Goal: Task Accomplishment & Management: Complete application form

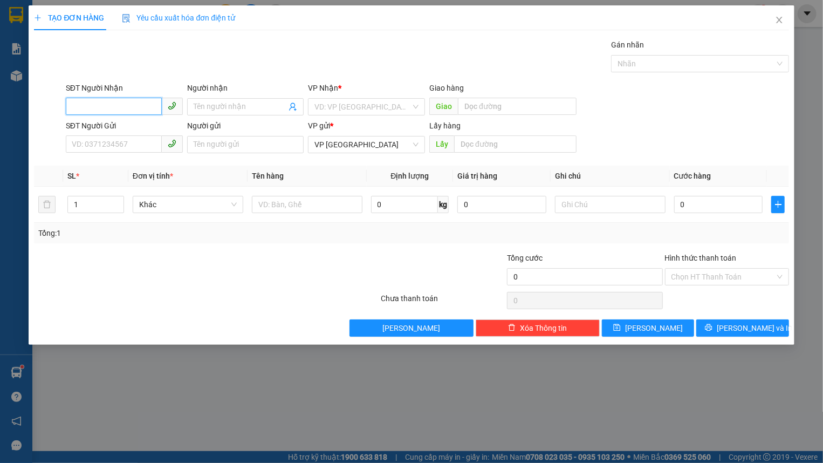
click at [121, 103] on input "SĐT Người Nhận" at bounding box center [114, 106] width 96 height 17
type input "0376764535"
click at [113, 122] on div "0376764535 - Phượng" at bounding box center [124, 128] width 104 height 12
type input "Phượng"
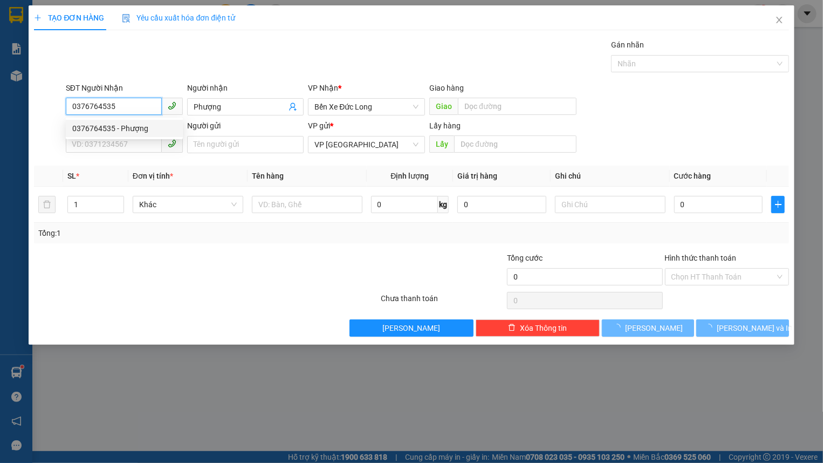
type input "50.000"
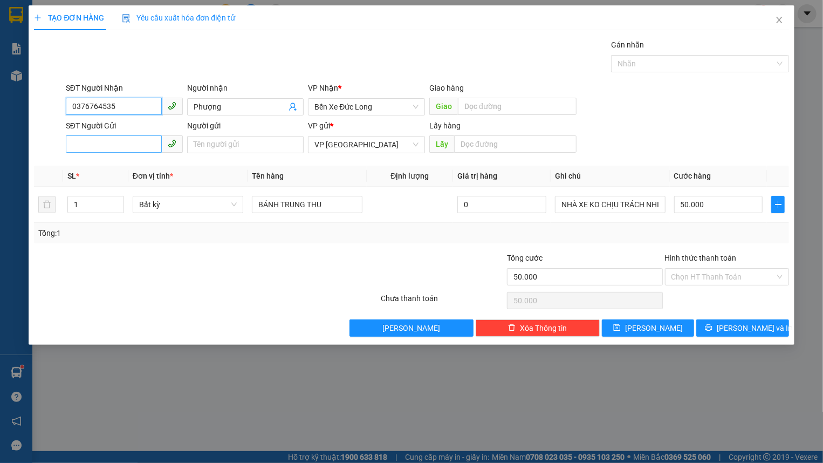
type input "0376764535"
click at [122, 138] on input "SĐT Người Gửi" at bounding box center [114, 143] width 96 height 17
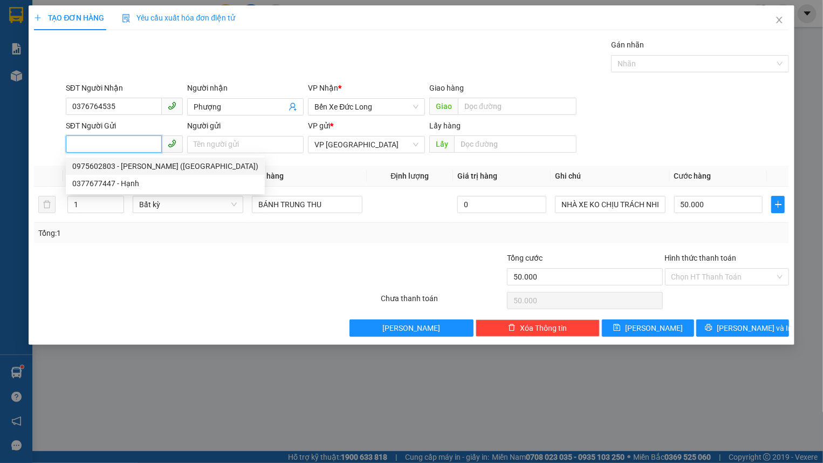
click at [134, 168] on div "0975602803 - [PERSON_NAME] ([GEOGRAPHIC_DATA])" at bounding box center [165, 166] width 186 height 12
type input "0975602803"
type input "[PERSON_NAME] ([GEOGRAPHIC_DATA])"
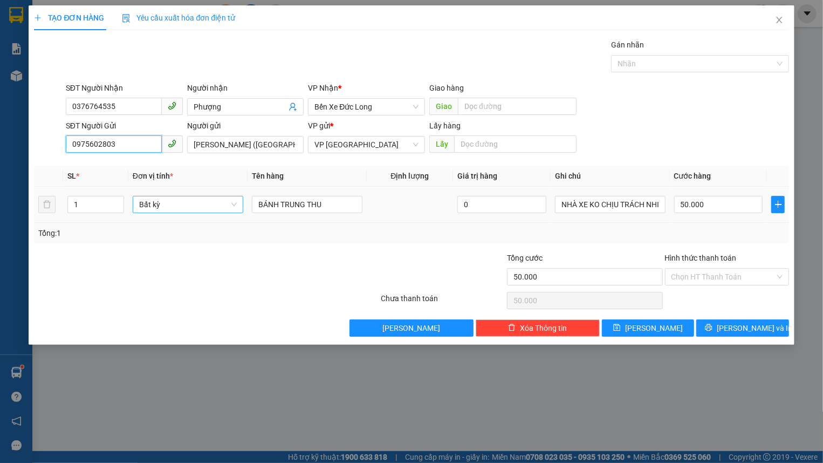
click at [169, 206] on span "Bất kỳ" at bounding box center [188, 204] width 98 height 16
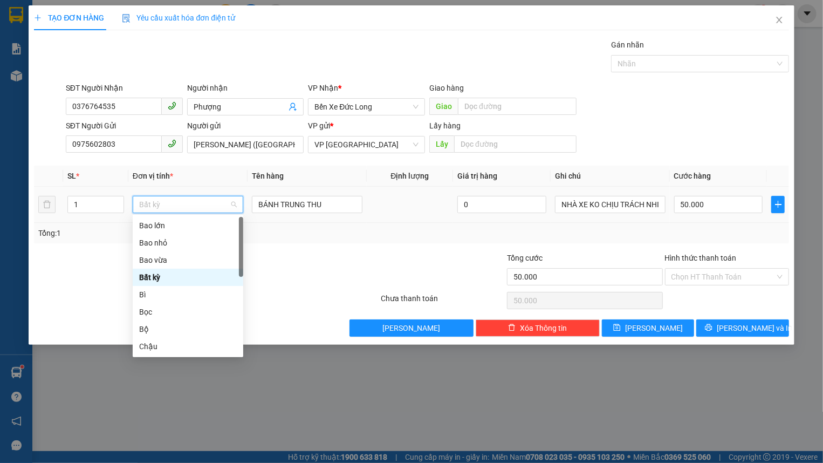
type input "T"
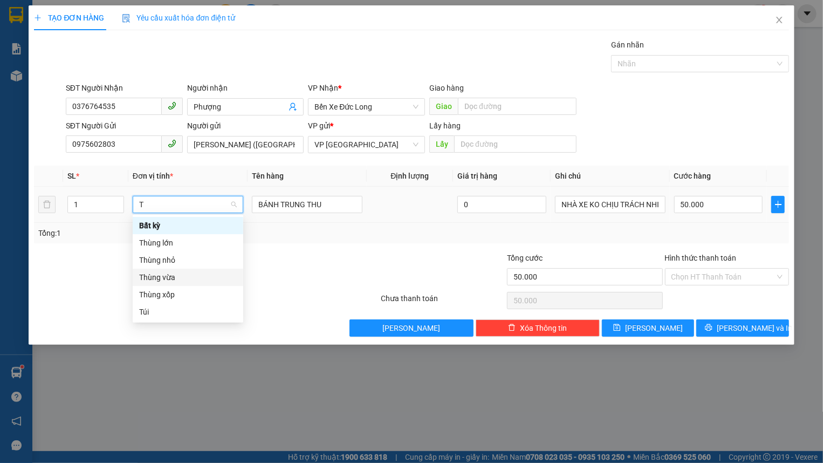
drag, startPoint x: 177, startPoint y: 274, endPoint x: 182, endPoint y: 266, distance: 9.4
click at [177, 274] on div "Thùng vừa" at bounding box center [188, 277] width 98 height 12
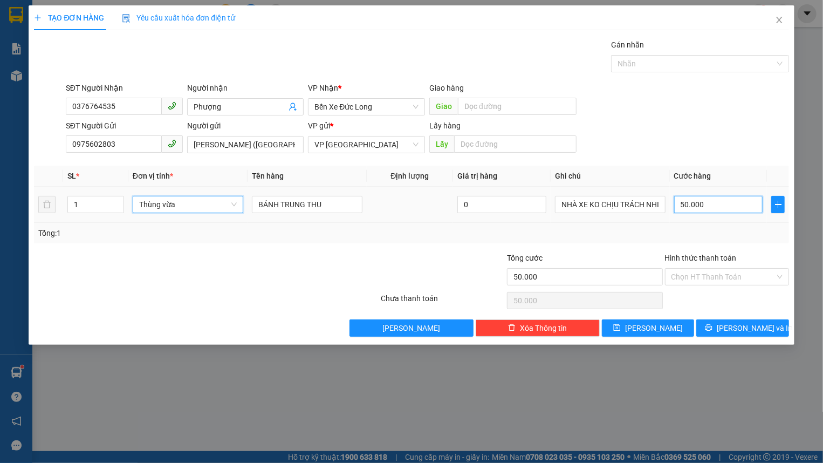
click at [737, 206] on input "50.000" at bounding box center [718, 204] width 89 height 17
type input "0"
type input "5"
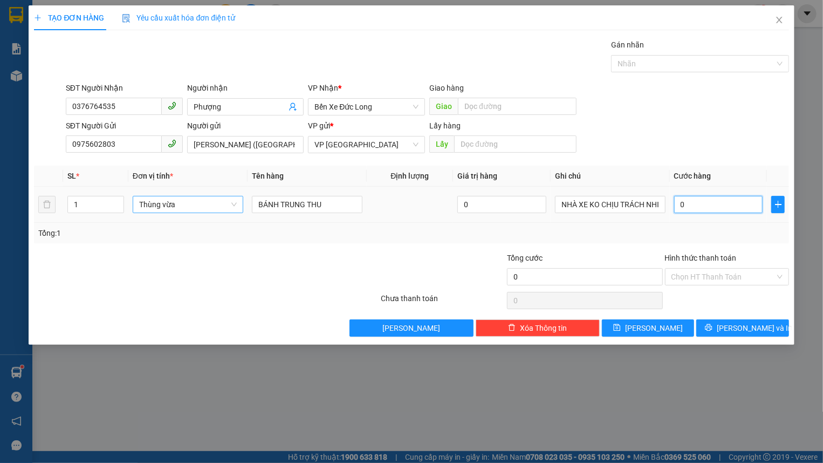
type input "5"
type input "05"
type input "50"
type input "050"
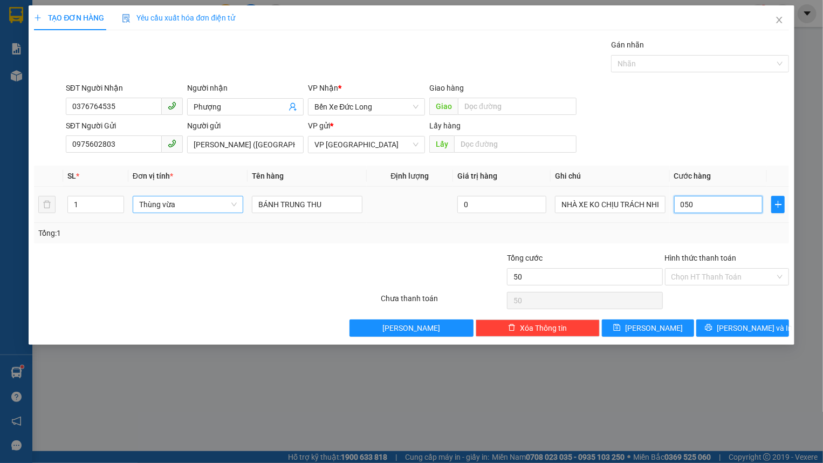
type input "500"
type input "0.500"
type input "5.000"
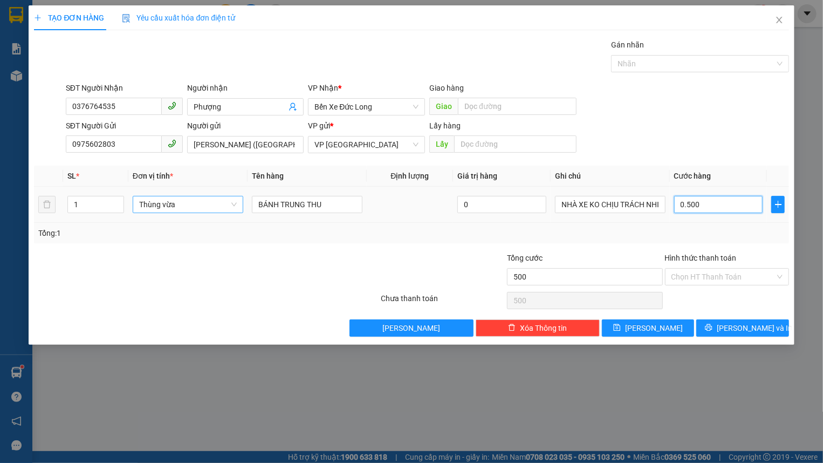
type input "05.000"
type input "50.000"
click at [736, 280] on input "Hình thức thanh toán" at bounding box center [722, 276] width 103 height 16
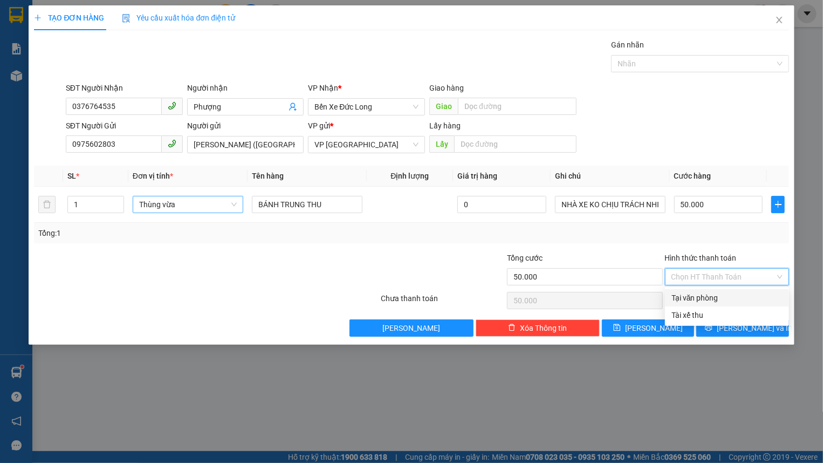
click at [715, 297] on div "Tại văn phòng" at bounding box center [726, 298] width 111 height 12
type input "0"
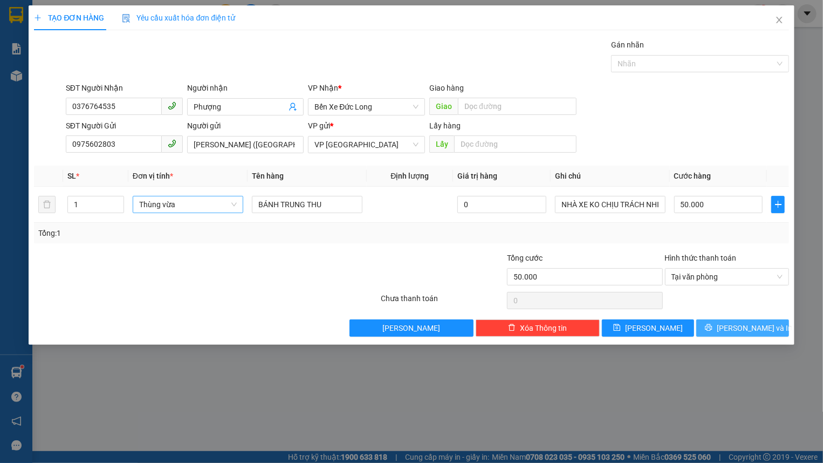
click at [733, 330] on button "[PERSON_NAME] và In" at bounding box center [742, 327] width 92 height 17
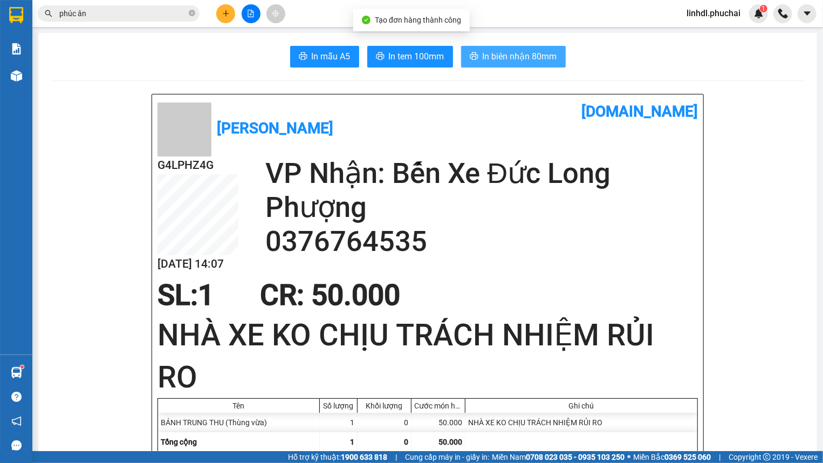
click at [528, 56] on span "In biên nhận 80mm" at bounding box center [519, 56] width 74 height 13
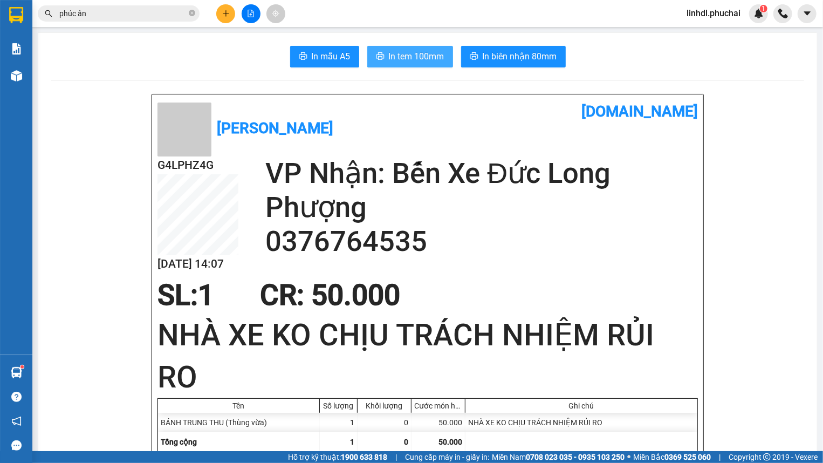
drag, startPoint x: 406, startPoint y: 58, endPoint x: 401, endPoint y: 56, distance: 5.8
click at [405, 58] on span "In tem 100mm" at bounding box center [417, 56] width 56 height 13
click at [223, 13] on icon "plus" at bounding box center [226, 13] width 6 height 1
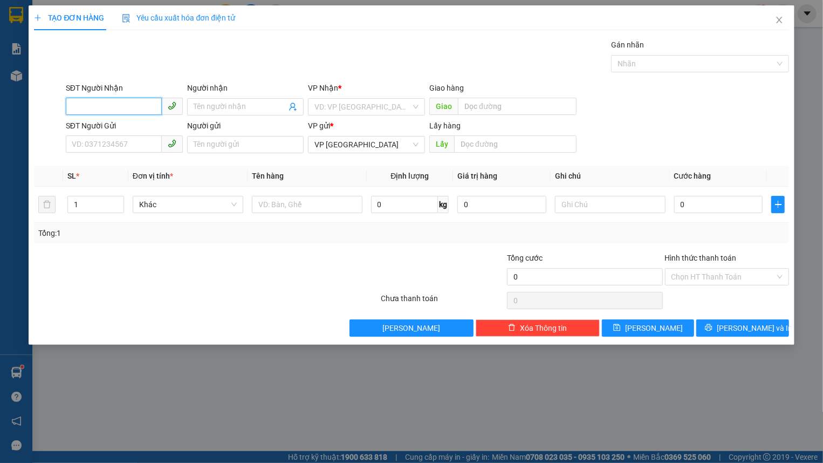
click at [133, 104] on input "SĐT Người Nhận" at bounding box center [114, 106] width 96 height 17
click at [82, 137] on input "SĐT Người Gửi" at bounding box center [114, 143] width 96 height 17
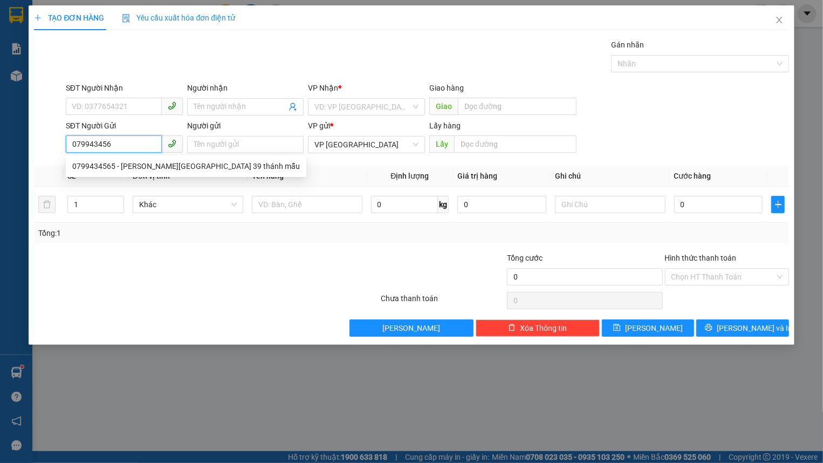
type input "0799434565"
click at [100, 163] on div "0799434565 - [PERSON_NAME][GEOGRAPHIC_DATA] 39 thánh mẫu" at bounding box center [185, 166] width 227 height 12
type input "0375635899"
type input "[PERSON_NAME]//98 [PERSON_NAME]"
type input "[PERSON_NAME] út 39 [DEMOGRAPHIC_DATA]"
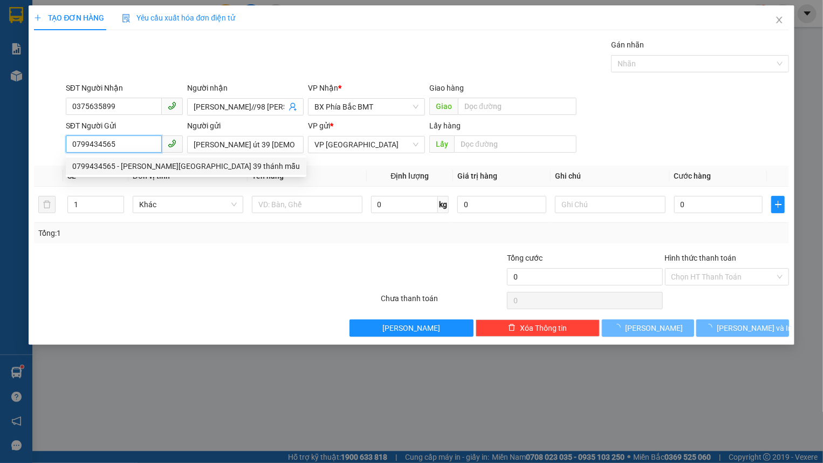
type input "50.000"
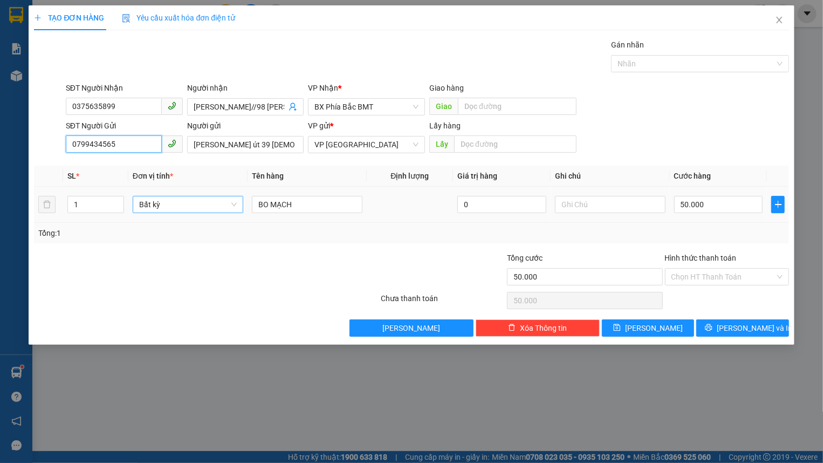
click at [151, 209] on span "Bất kỳ" at bounding box center [188, 204] width 98 height 16
type input "0799434565"
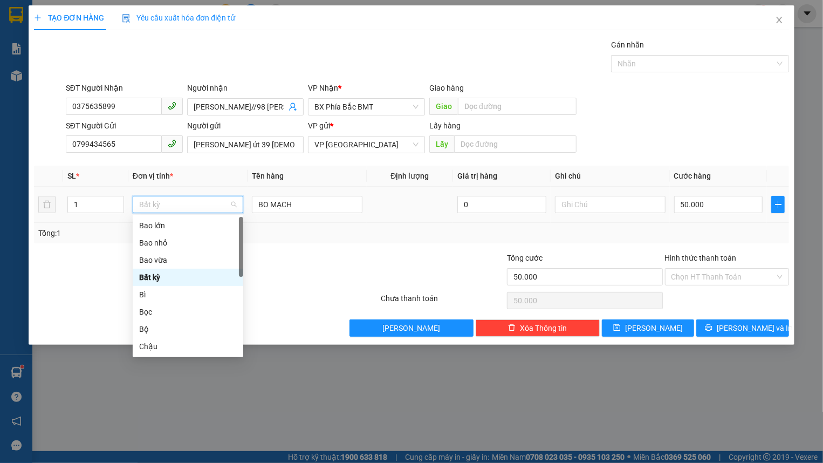
type input "h"
click at [157, 265] on div "Hộp" at bounding box center [188, 260] width 98 height 12
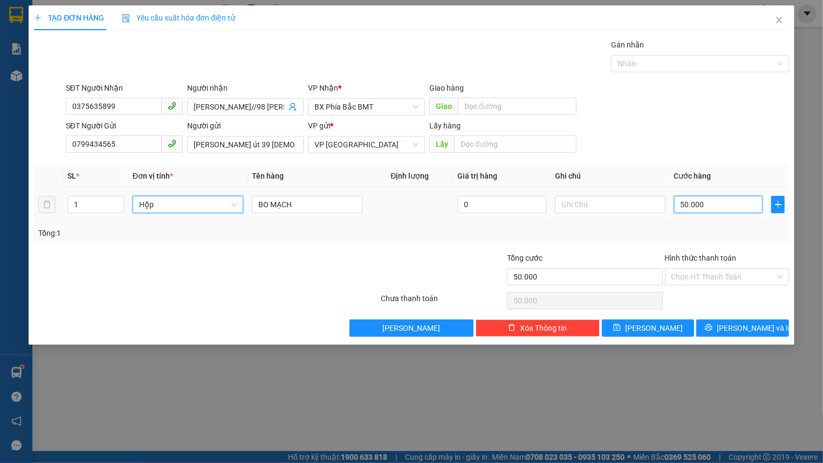
click at [687, 199] on input "50.000" at bounding box center [718, 204] width 89 height 17
type input "0"
type input "054"
type input "54"
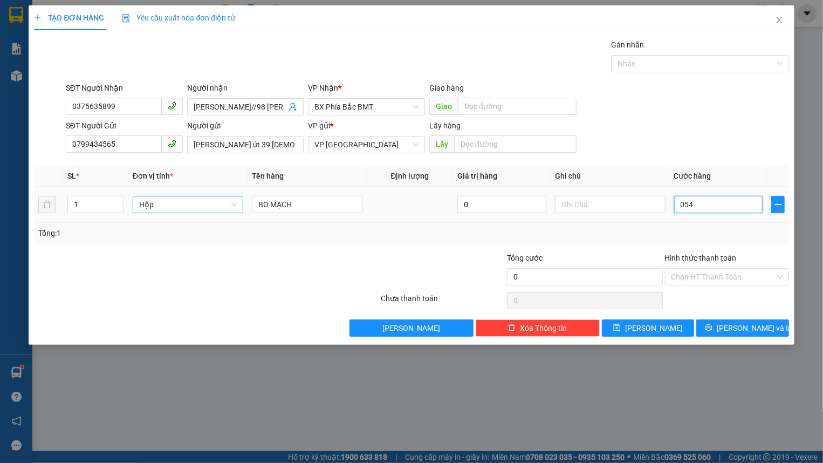
type input "54"
type input "05.401"
type input "5.401"
type input "54.010"
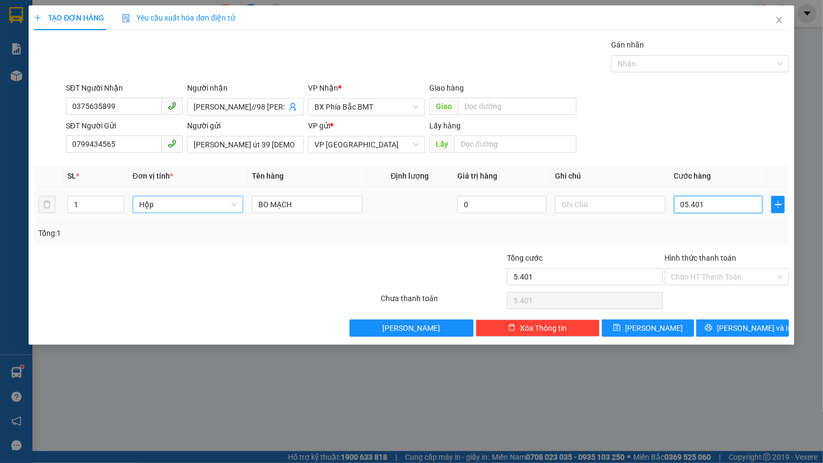
type input "54.010"
type input "054.010"
type input "540.100"
type input "0.540.100"
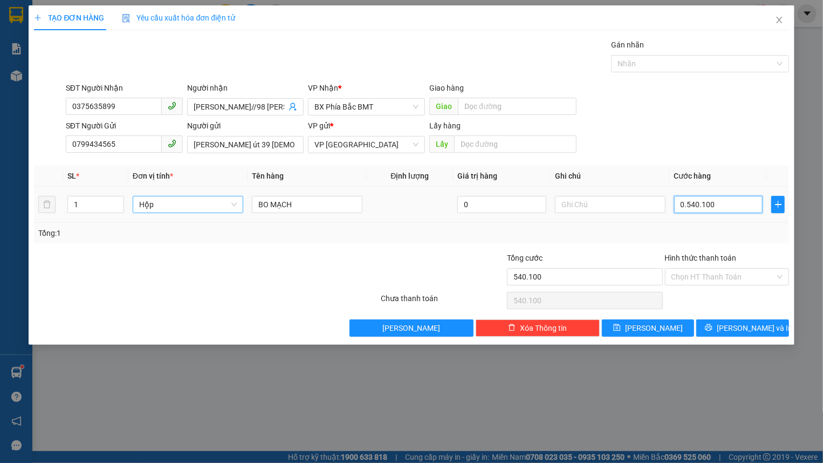
type input "5.401.000"
type input "05.401.000"
type input "540.100"
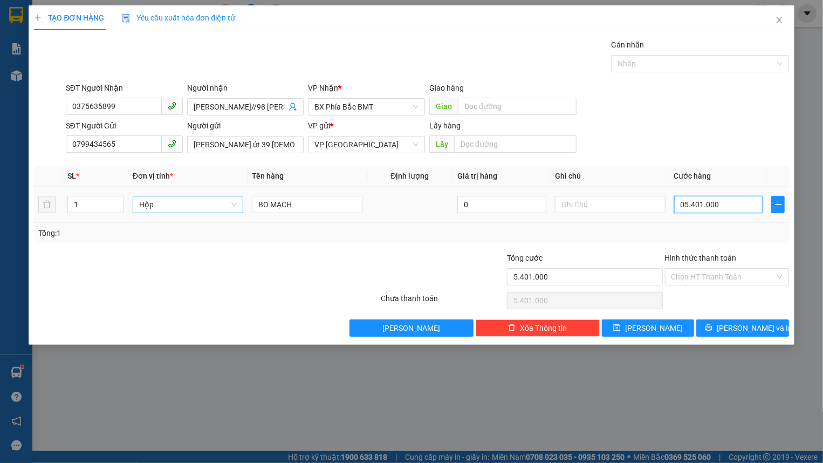
type input "0.540.100"
type input "54.010"
type input "054.010"
type input "5.401"
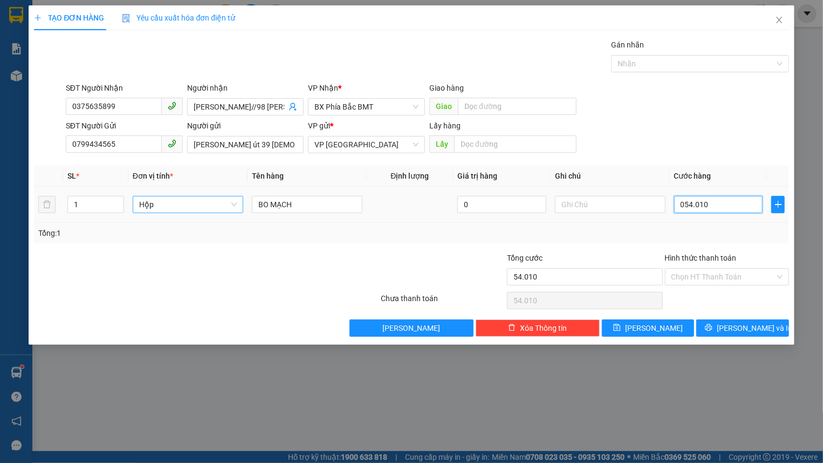
type input "5.401"
type input "05.401"
type input "540"
type input "0.540"
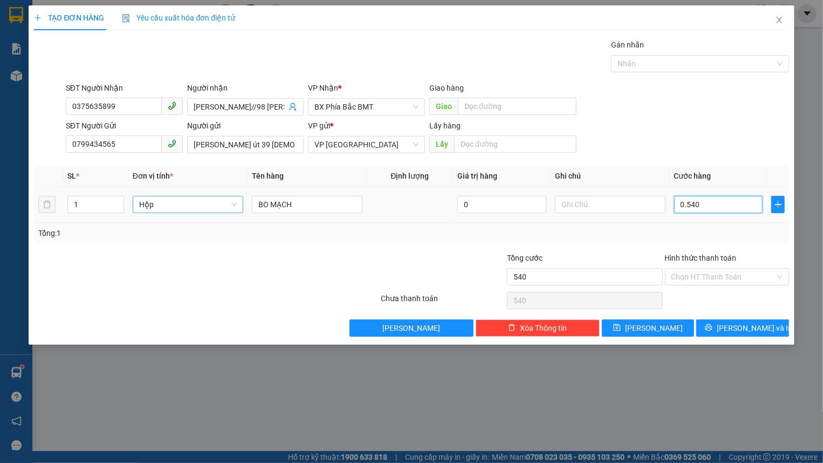
type input "54"
type input "054"
type input "5"
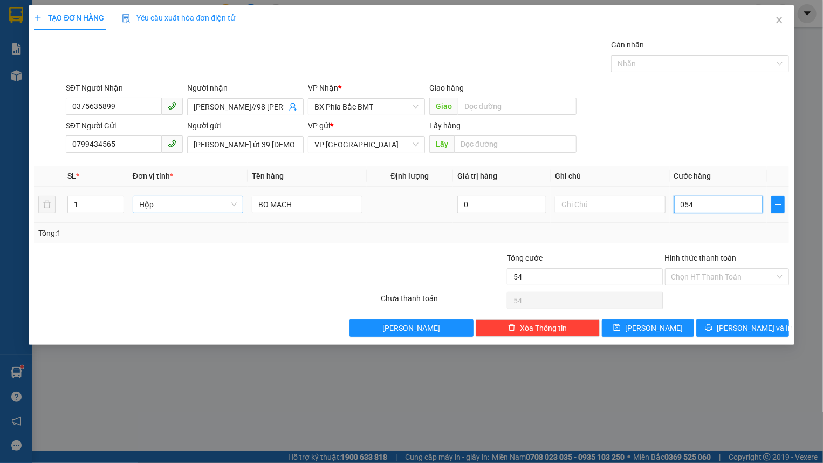
type input "05"
type input "50"
type input "050"
type input "500"
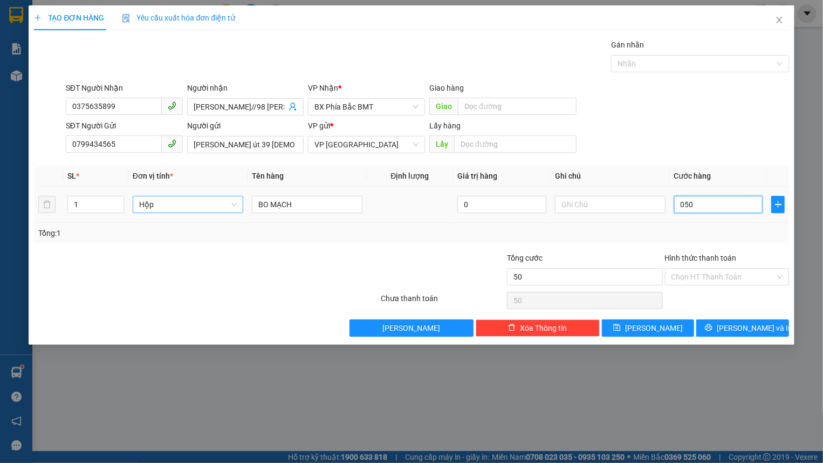
type input "500"
type input "0.500"
type input "5.000"
type input "05.000"
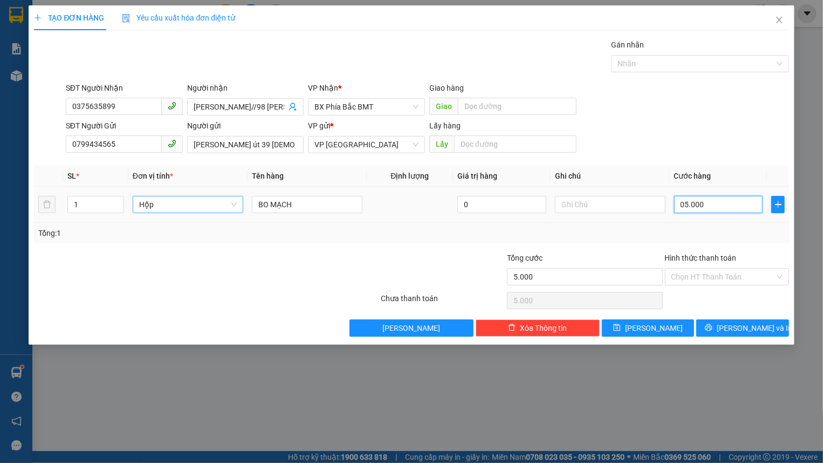
type input "50.000"
click at [747, 277] on input "Hình thức thanh toán" at bounding box center [722, 276] width 103 height 16
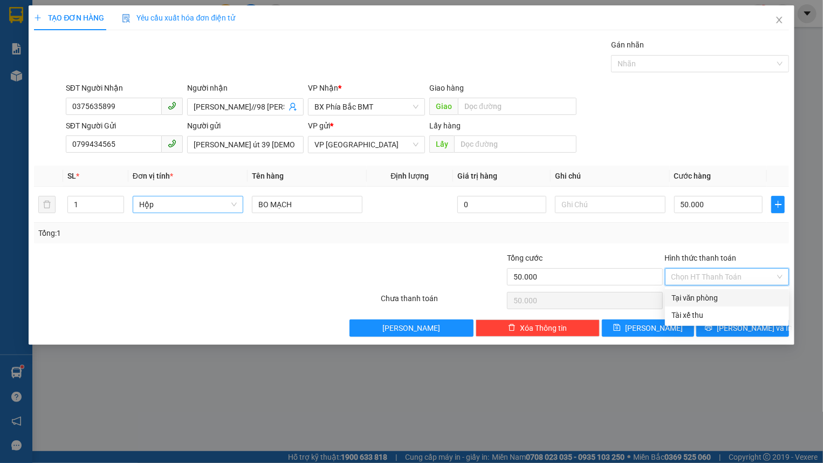
click at [722, 305] on div "Tại văn phòng" at bounding box center [727, 297] width 124 height 17
type input "0"
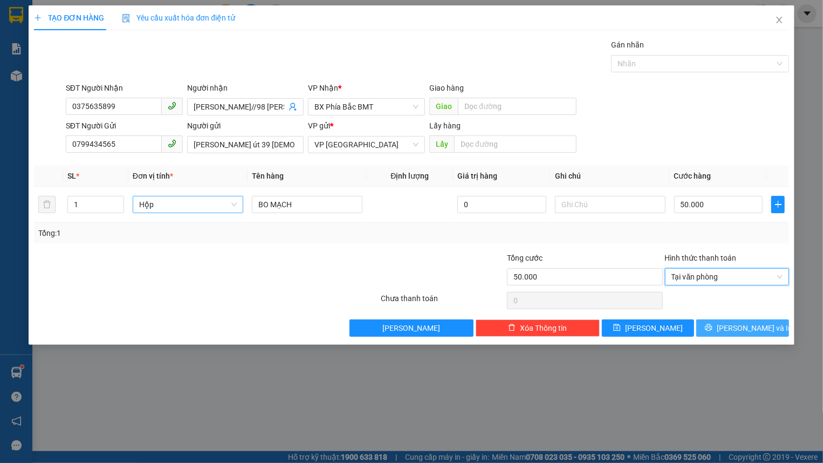
click at [720, 328] on button "[PERSON_NAME] và In" at bounding box center [742, 327] width 92 height 17
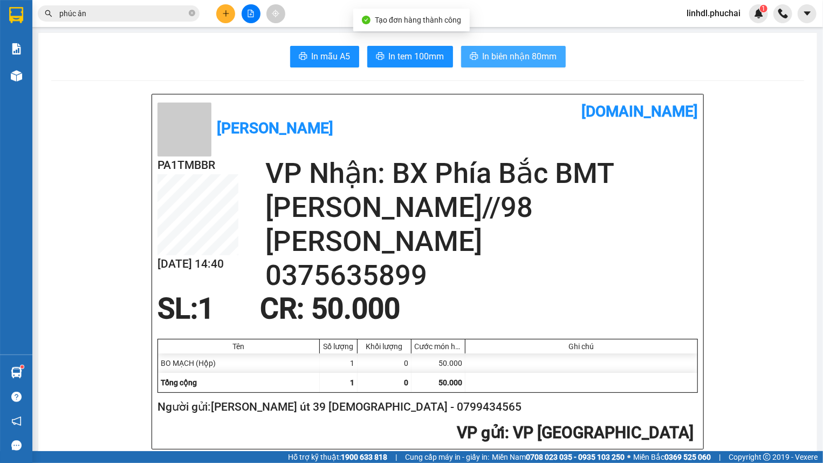
click at [530, 63] on span "In biên nhận 80mm" at bounding box center [519, 56] width 74 height 13
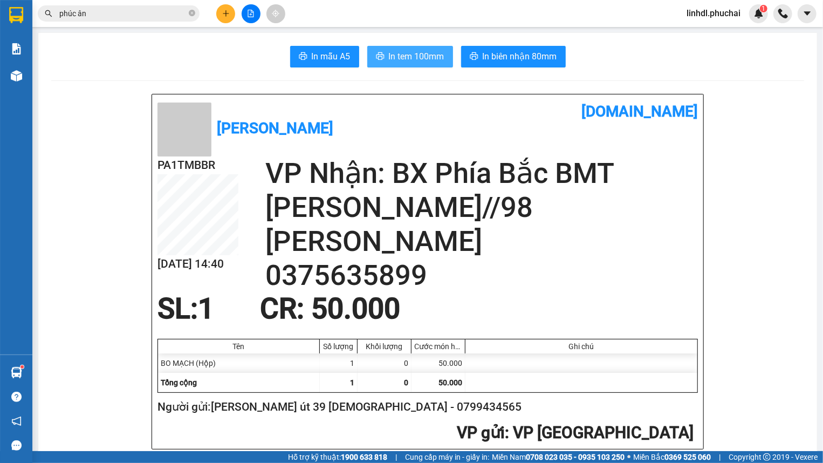
click at [403, 54] on span "In tem 100mm" at bounding box center [417, 56] width 56 height 13
click at [223, 9] on button at bounding box center [225, 13] width 19 height 19
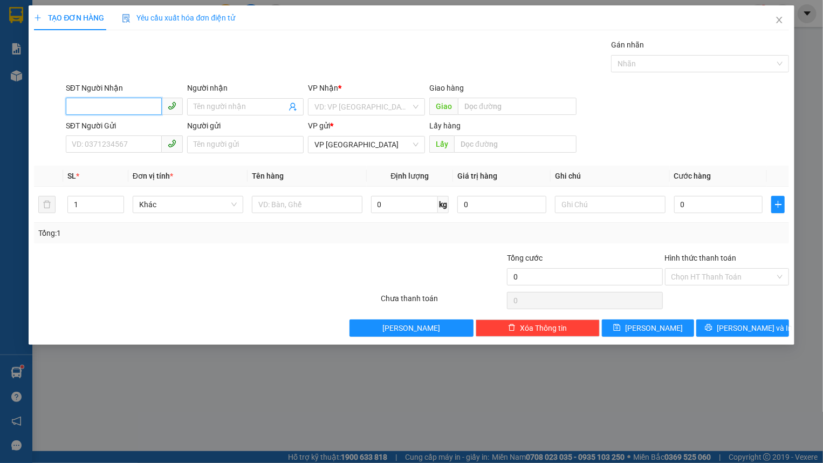
click at [107, 103] on input "SĐT Người Nhận" at bounding box center [114, 106] width 96 height 17
type input "0868333755"
click at [137, 105] on input "0868333755" at bounding box center [114, 106] width 96 height 17
click at [130, 128] on div "0868333755 - E VÂN" at bounding box center [124, 128] width 104 height 12
type input "E VÂN"
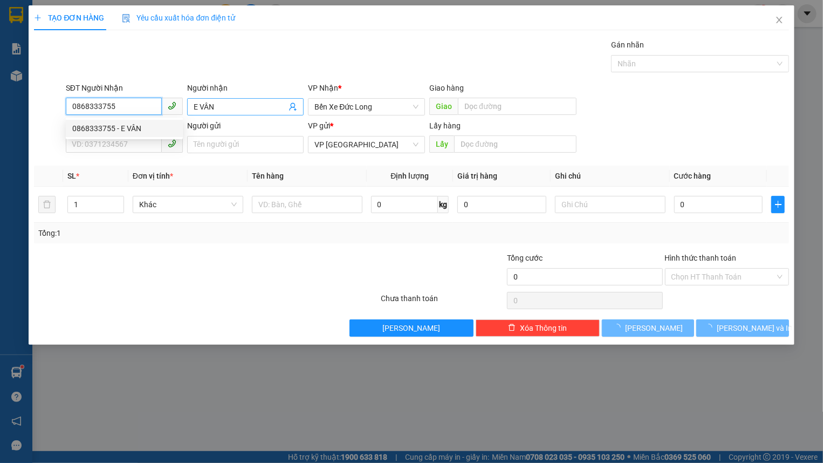
type input "60.000"
type input "0868333755"
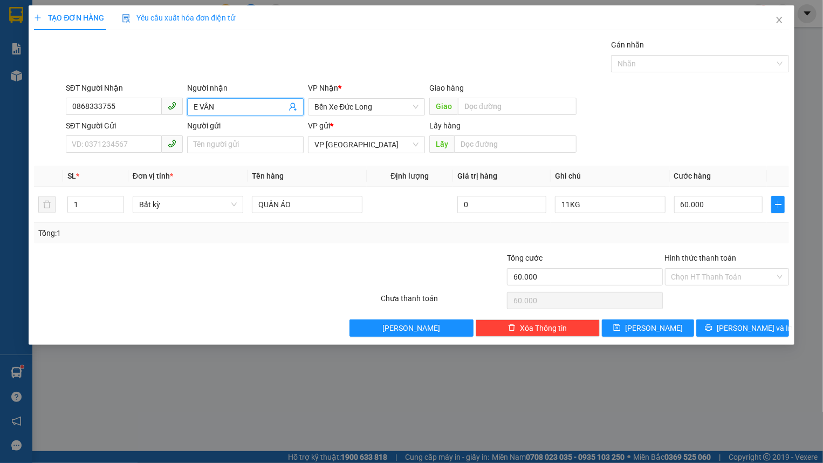
click at [204, 111] on input "E VÂN" at bounding box center [240, 107] width 93 height 12
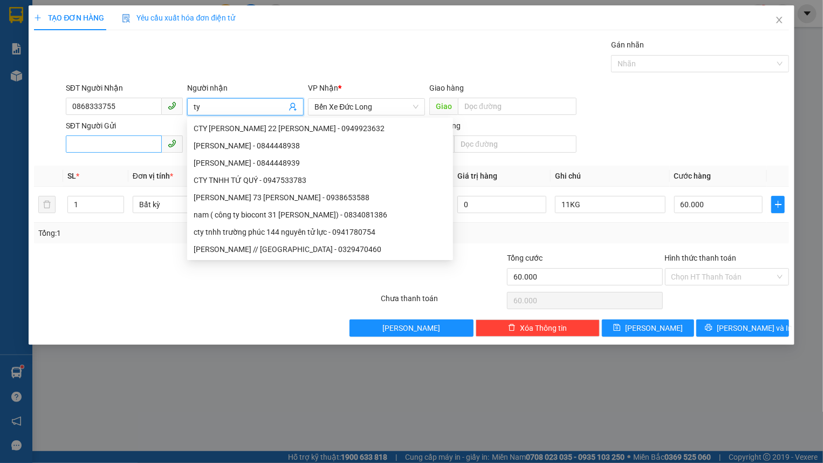
type input "ty"
click at [113, 148] on input "SĐT Người Gửi" at bounding box center [114, 143] width 96 height 17
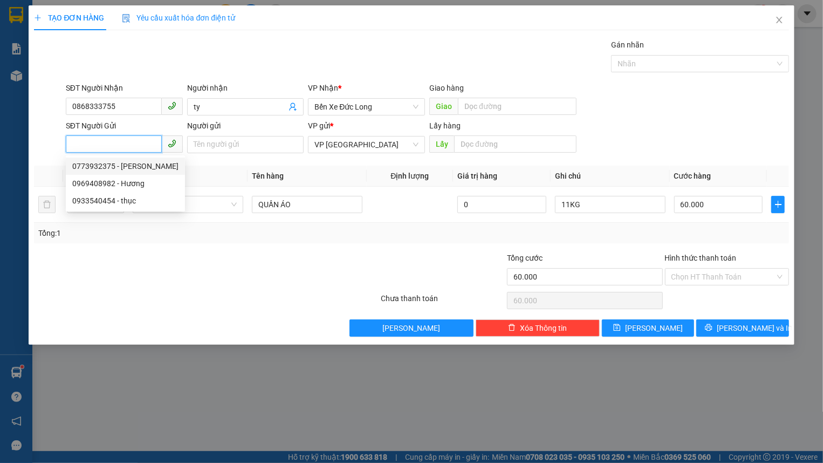
click at [113, 170] on div "0773932375 - [PERSON_NAME]" at bounding box center [125, 166] width 106 height 12
type input "0773932375"
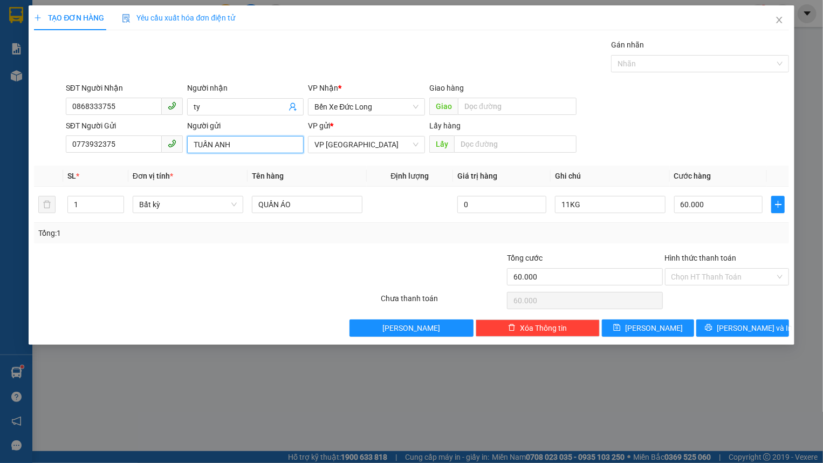
click at [242, 143] on input "TUẤN ANH" at bounding box center [245, 144] width 117 height 17
click at [172, 208] on span "Bất kỳ" at bounding box center [188, 204] width 98 height 16
type input "TUẤN ANH ngo quyền"
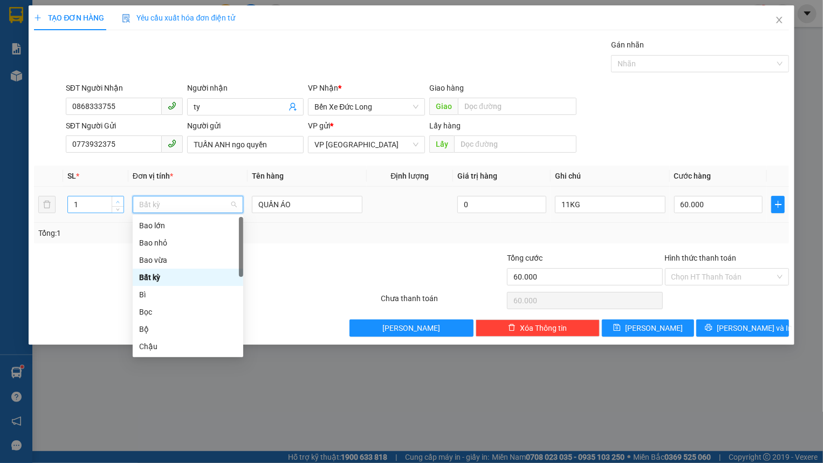
click at [119, 200] on icon "up" at bounding box center [118, 202] width 4 height 4
type input "0"
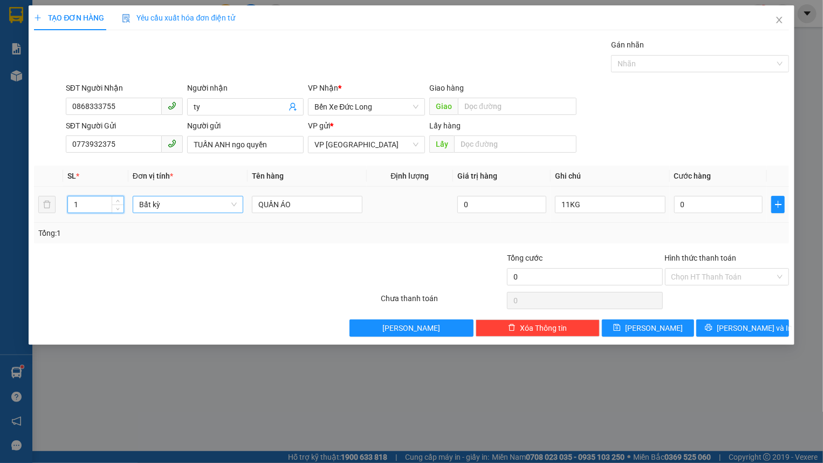
click at [167, 203] on span "Bất kỳ" at bounding box center [188, 204] width 98 height 16
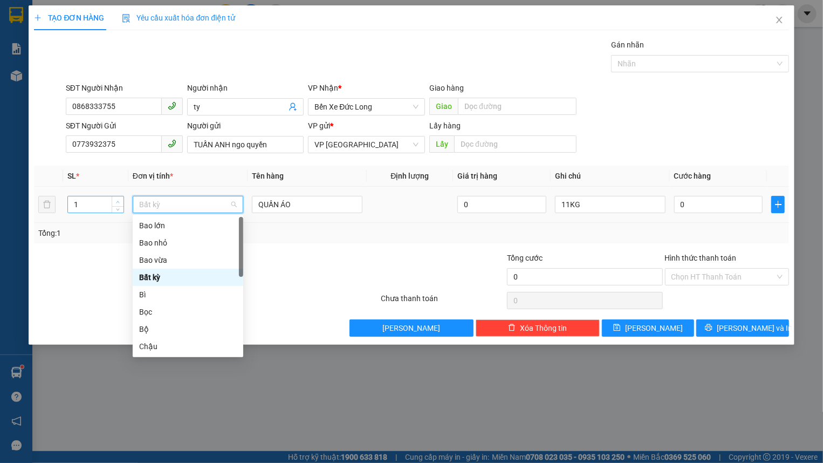
click at [119, 200] on icon "up" at bounding box center [118, 202] width 4 height 4
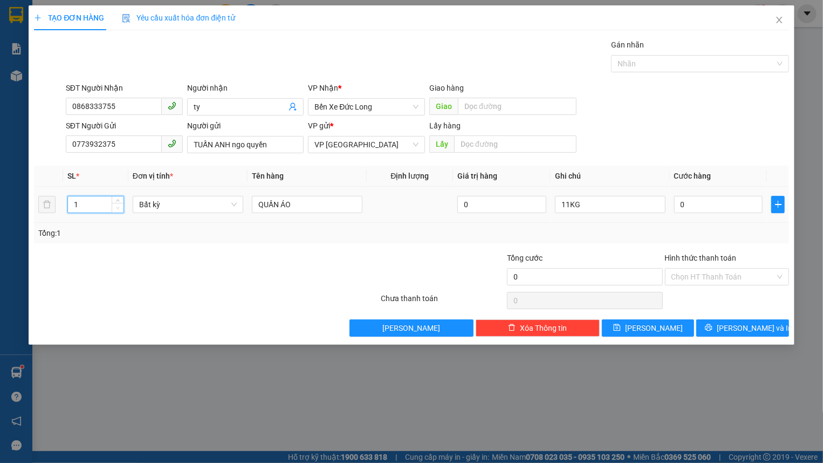
click at [118, 205] on span "down" at bounding box center [118, 208] width 6 height 6
click at [162, 205] on span "Bất kỳ" at bounding box center [188, 204] width 98 height 16
type input "2"
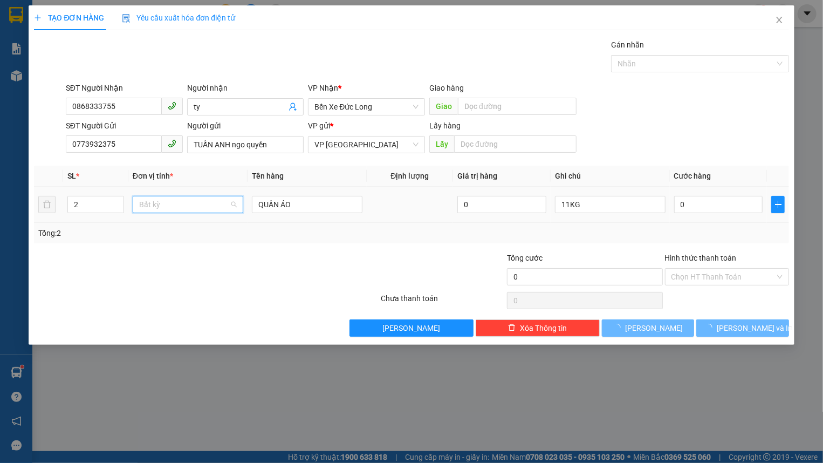
type input "t"
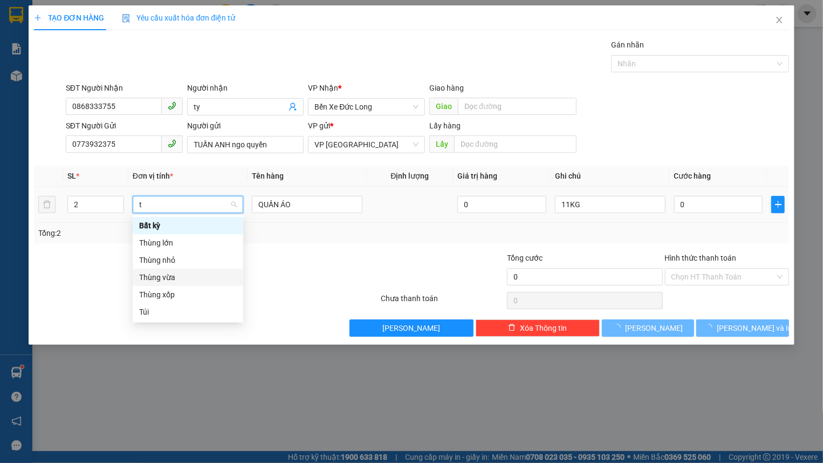
click at [195, 277] on div "Thùng vừa" at bounding box center [188, 277] width 98 height 12
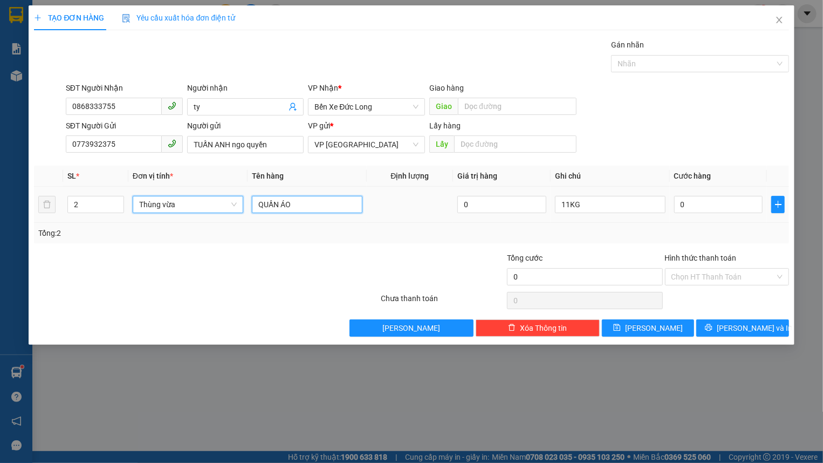
click at [303, 203] on input "QUẦN ÁO" at bounding box center [307, 204] width 111 height 17
type input "hồng giòn 33kg"
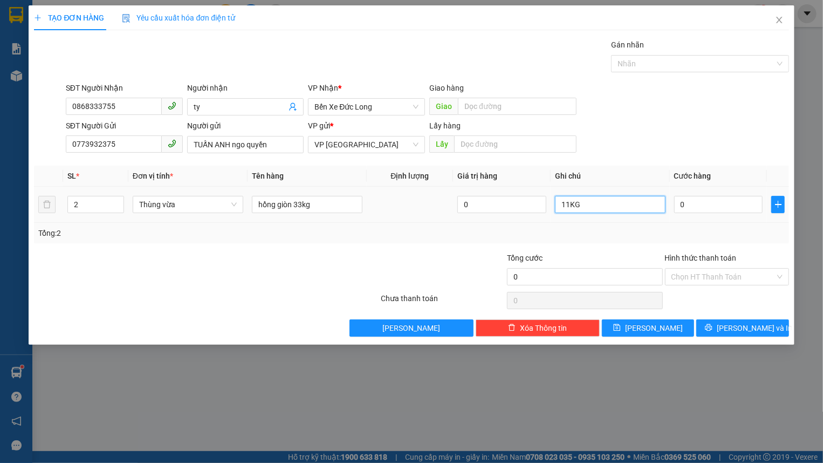
click at [593, 208] on input "11KG" at bounding box center [610, 204] width 111 height 17
click at [699, 211] on input "0" at bounding box center [718, 204] width 89 height 17
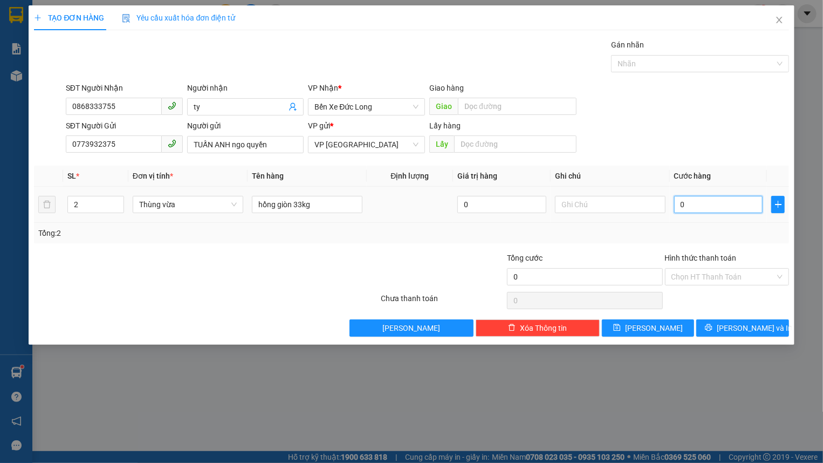
type input "1"
type input "10"
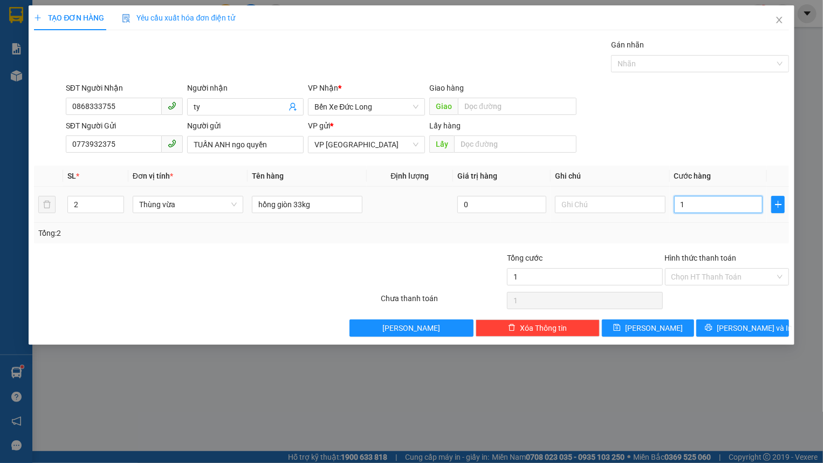
type input "10"
type input "100"
type input "1.000"
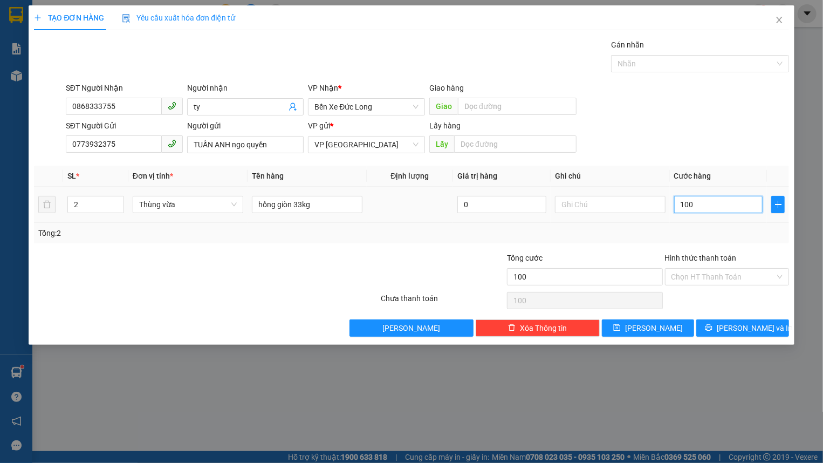
type input "1.000"
type input "10.000"
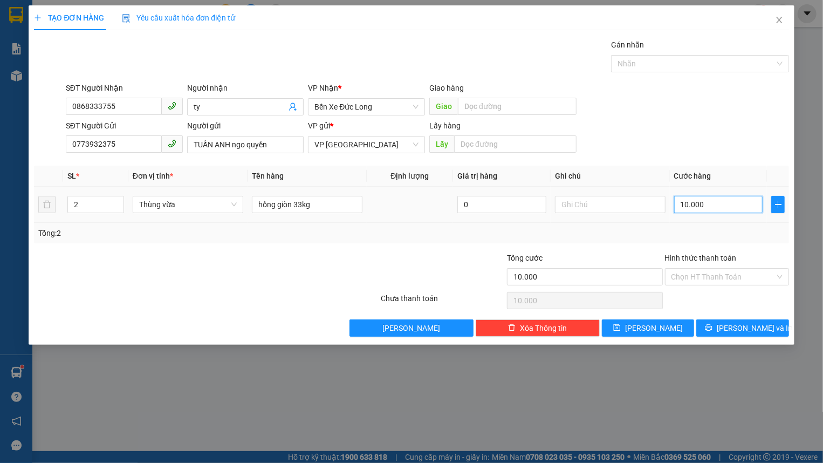
type input "100.000"
click at [712, 328] on icon "printer" at bounding box center [709, 327] width 8 height 8
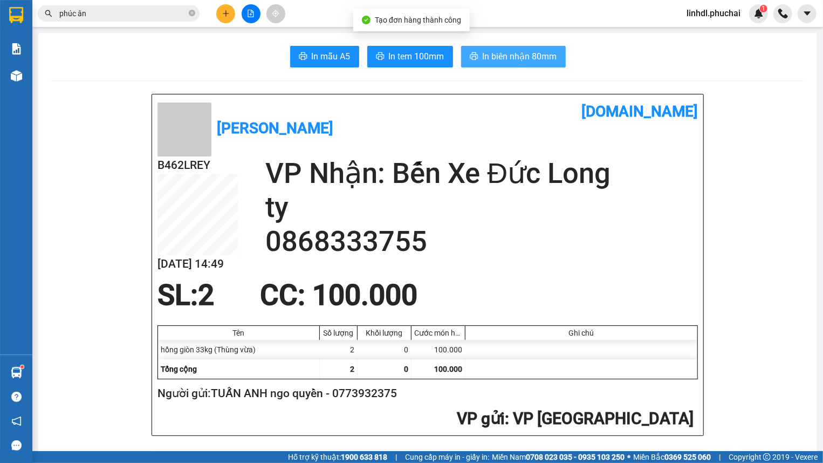
click at [514, 63] on span "In biên nhận 80mm" at bounding box center [519, 56] width 74 height 13
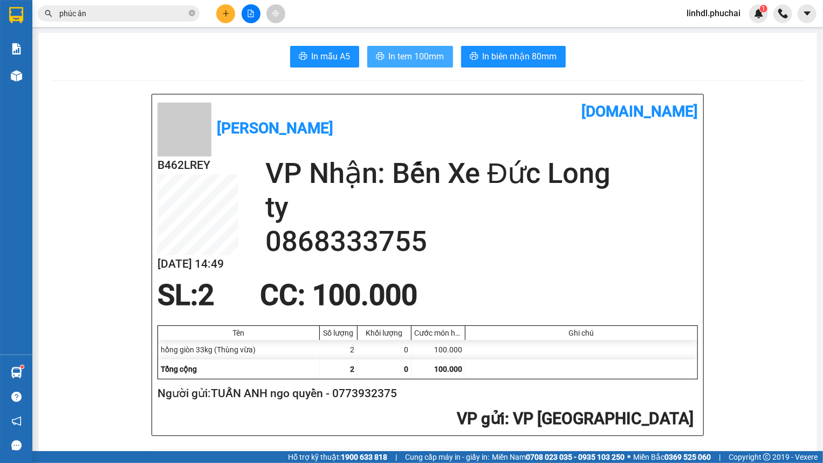
click at [381, 54] on button "In tem 100mm" at bounding box center [410, 57] width 86 height 22
click at [225, 17] on icon "plus" at bounding box center [226, 14] width 8 height 8
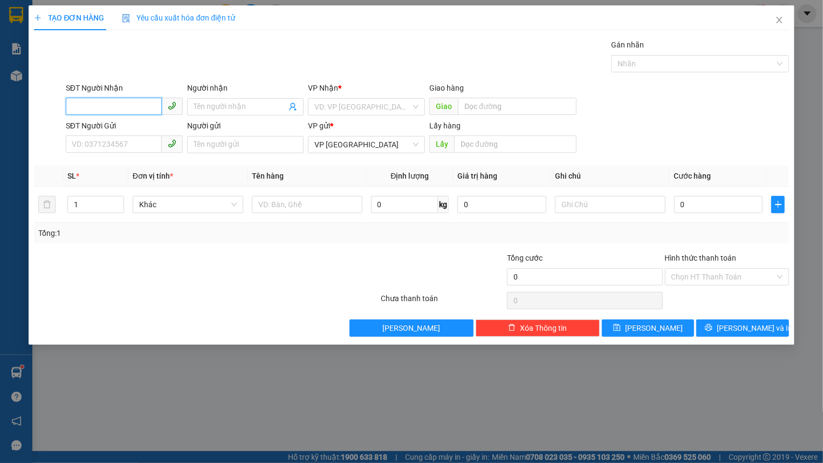
click at [136, 111] on input "SĐT Người Nhận" at bounding box center [114, 106] width 96 height 17
click at [134, 108] on input "SĐT Người Nhận" at bounding box center [114, 106] width 96 height 17
type input "0948595839"
click at [205, 107] on input "Người nhận" at bounding box center [240, 107] width 93 height 12
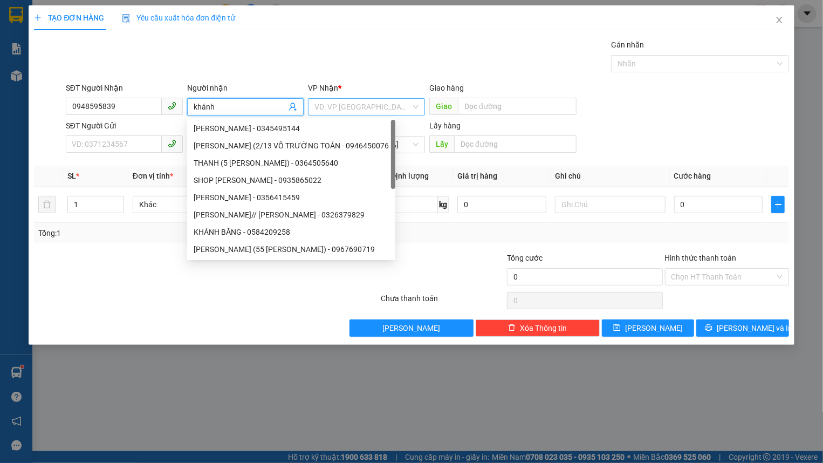
type input "khánh"
click at [368, 108] on input "search" at bounding box center [362, 107] width 96 height 16
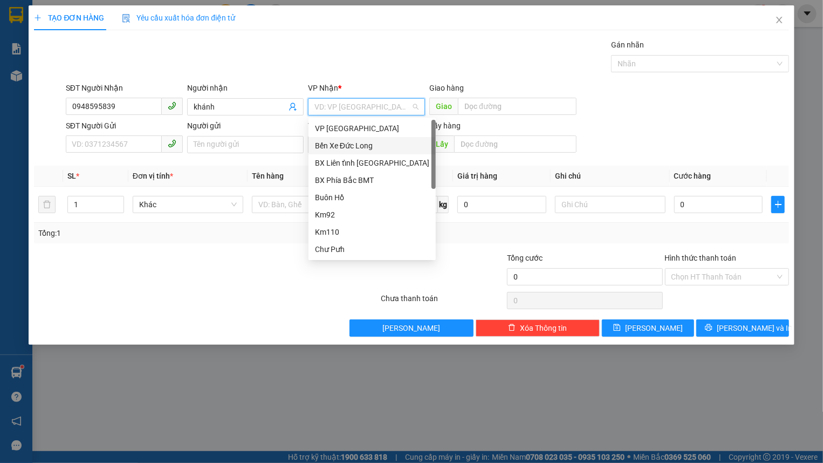
click at [383, 146] on div "Bến Xe Đức Long" at bounding box center [372, 146] width 114 height 12
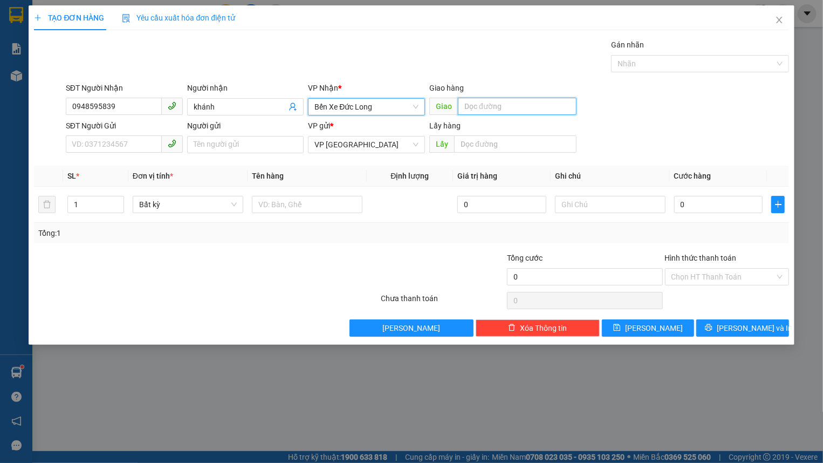
click at [494, 105] on input "text" at bounding box center [517, 106] width 119 height 17
type input "v"
type input "chợ gia le"
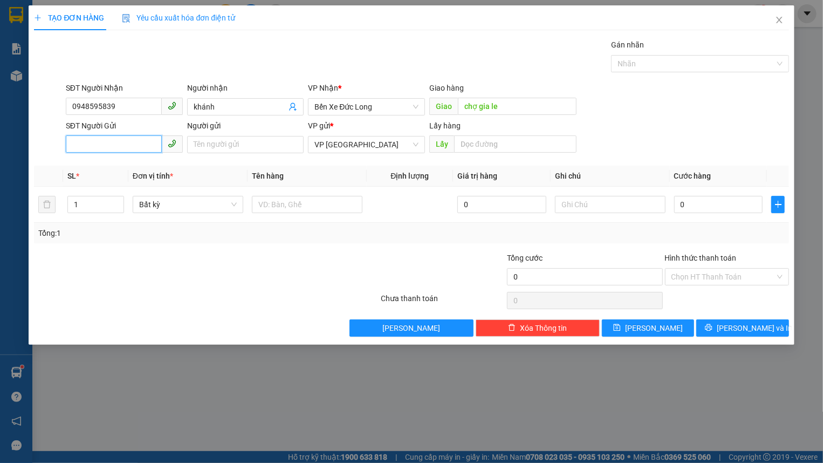
click at [133, 150] on input "SĐT Người Gửi" at bounding box center [114, 143] width 96 height 17
type input "0908429574"
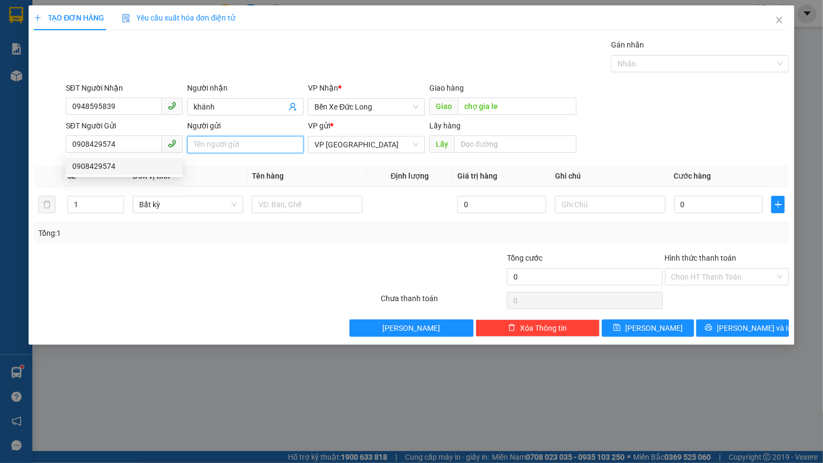
click at [222, 147] on input "Người gửi" at bounding box center [245, 144] width 117 height 17
click at [150, 207] on span "Bất kỳ" at bounding box center [188, 204] width 98 height 16
type input "[PERSON_NAME] 135 [PERSON_NAME]"
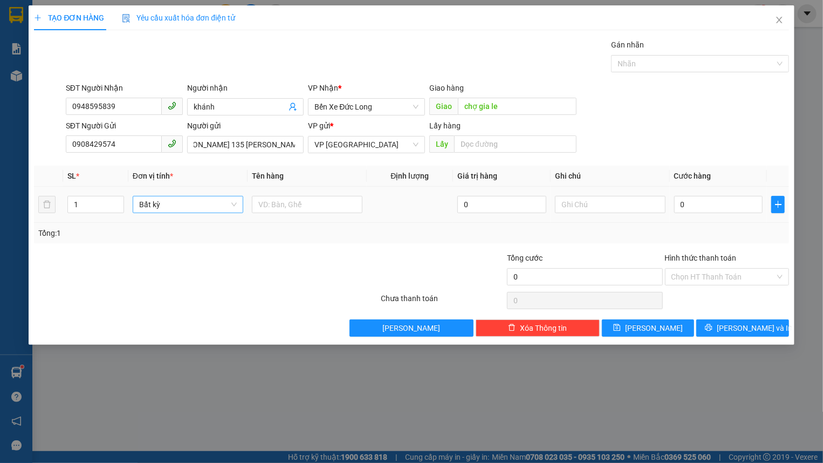
scroll to position [0, 0]
type input "k"
click at [183, 210] on span "Bất kỳ" at bounding box center [188, 204] width 98 height 16
type input "k"
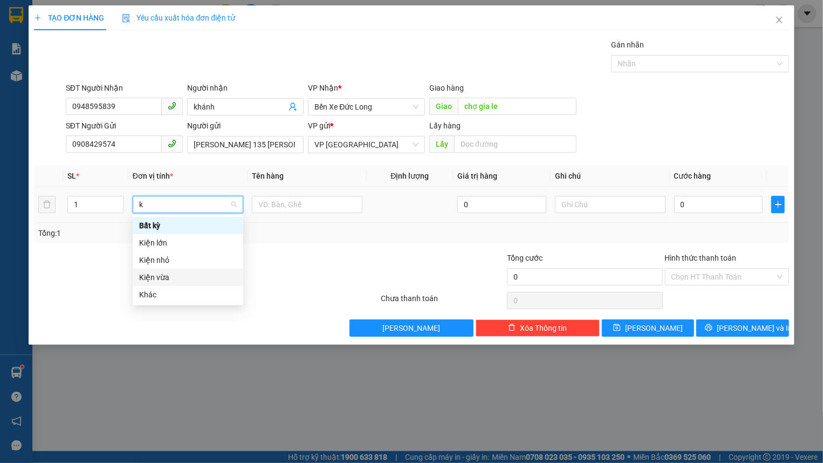
click at [178, 284] on div "Kiện vừa" at bounding box center [188, 276] width 111 height 17
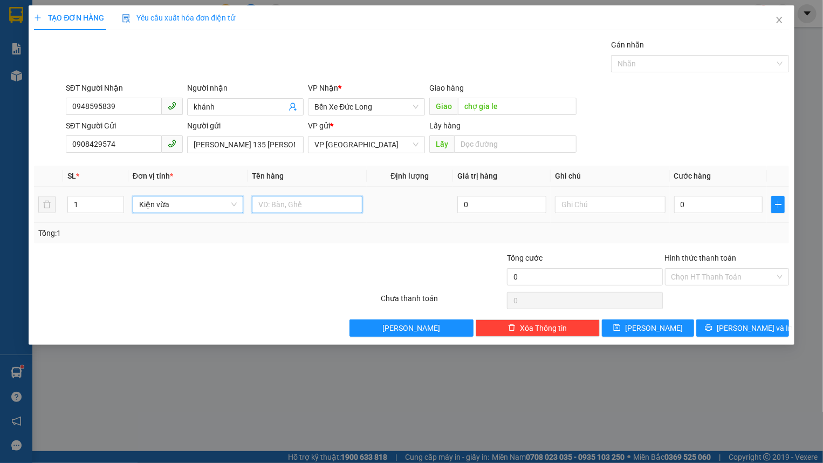
click at [287, 205] on input "text" at bounding box center [307, 204] width 111 height 17
type input "1 bếp lò bằng nhôm"
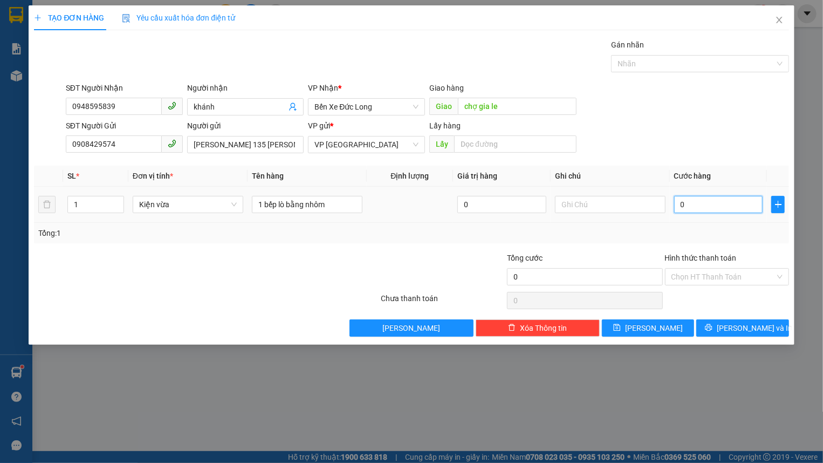
click at [702, 210] on input "0" at bounding box center [718, 204] width 89 height 17
type input "7"
type input "70"
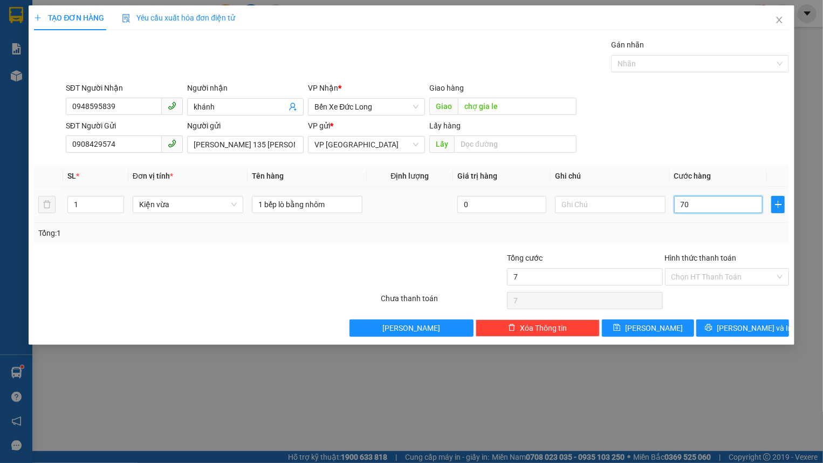
type input "70"
type input "700"
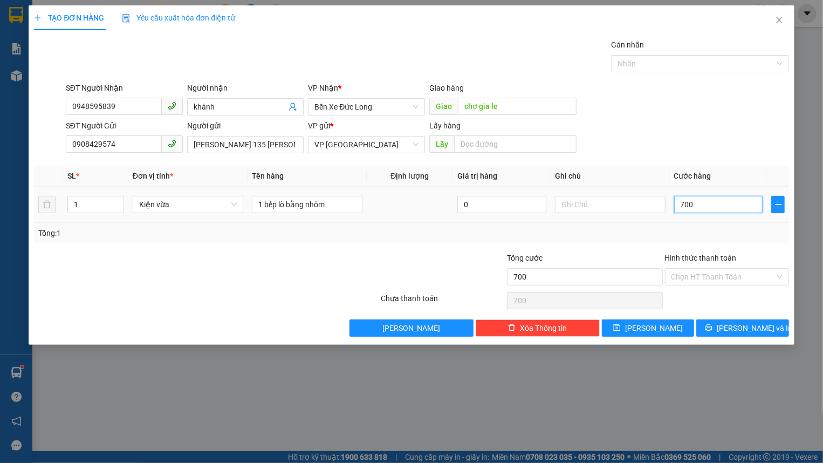
type input "7.000"
type input "70.000"
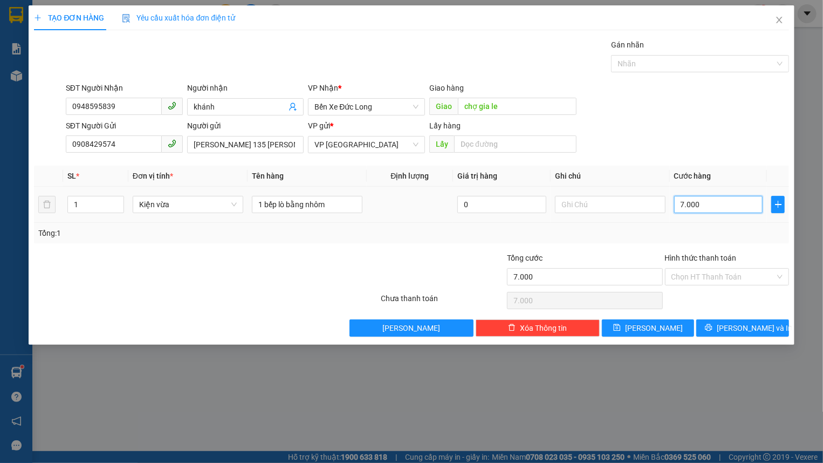
type input "70.000"
type input "700.000"
type input "70.000"
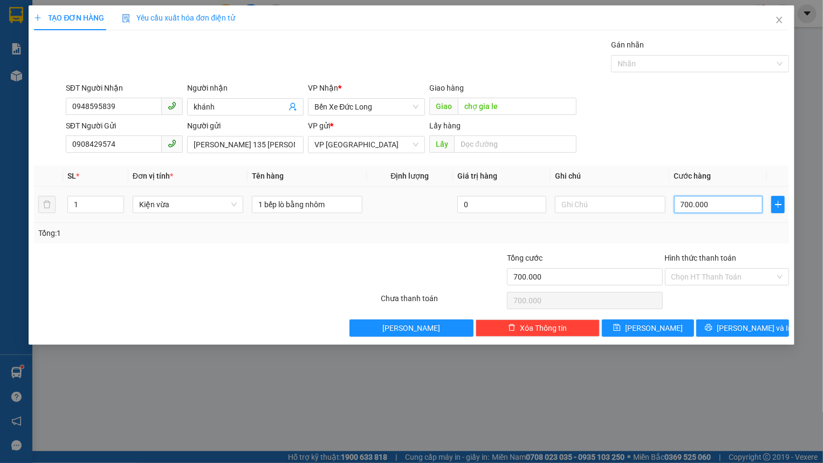
type input "70.000"
click at [729, 325] on button "[PERSON_NAME] và In" at bounding box center [742, 327] width 92 height 17
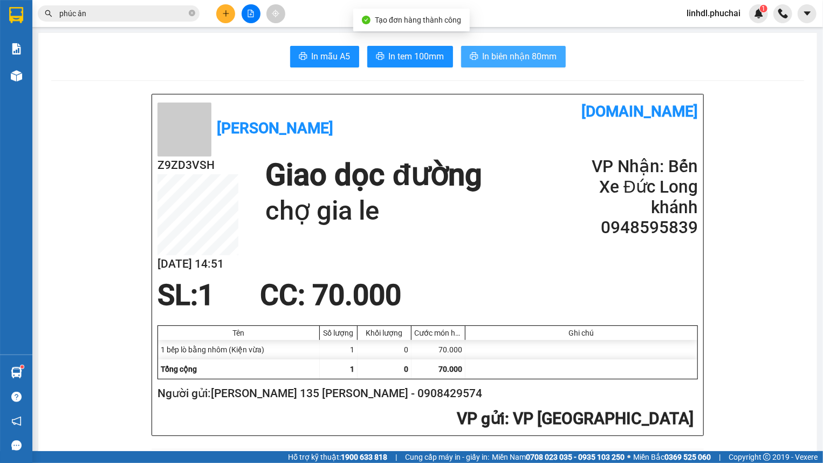
click at [498, 62] on span "In biên nhận 80mm" at bounding box center [519, 56] width 74 height 13
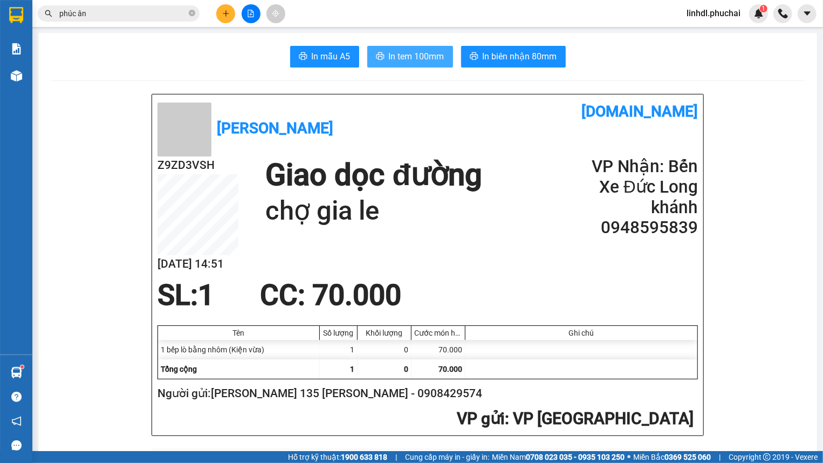
click at [415, 64] on button "In tem 100mm" at bounding box center [410, 57] width 86 height 22
click at [226, 12] on icon "plus" at bounding box center [226, 14] width 8 height 8
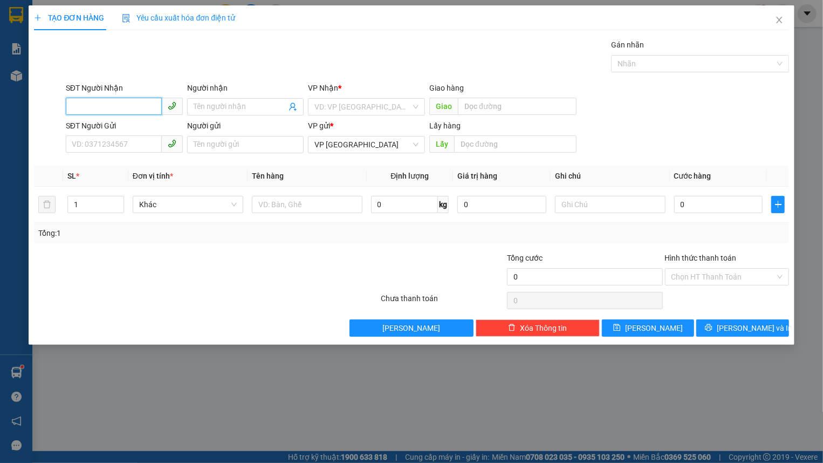
click at [109, 101] on input "SĐT Người Nhận" at bounding box center [114, 106] width 96 height 17
type input "0944831183"
drag, startPoint x: 120, startPoint y: 128, endPoint x: 126, endPoint y: 126, distance: 6.5
click at [120, 128] on div "0944831183 - VÂN" at bounding box center [124, 128] width 104 height 12
type input "VÂN"
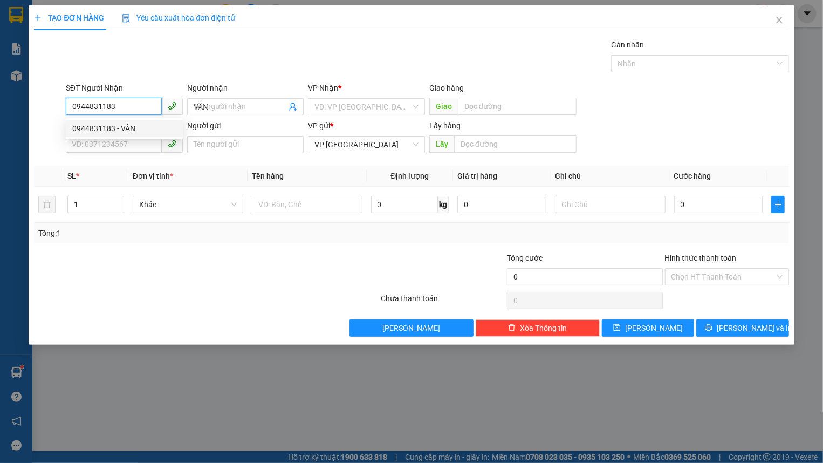
type input "40.000"
type input "0944831183"
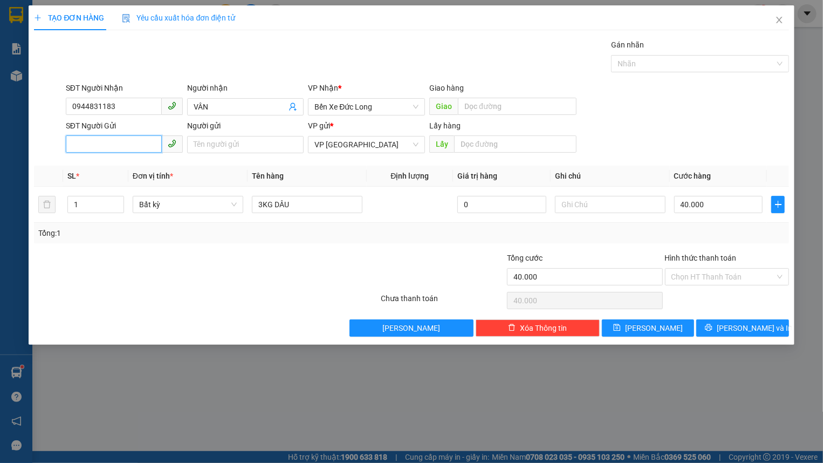
click at [134, 143] on input "SĐT Người Gửi" at bounding box center [114, 143] width 96 height 17
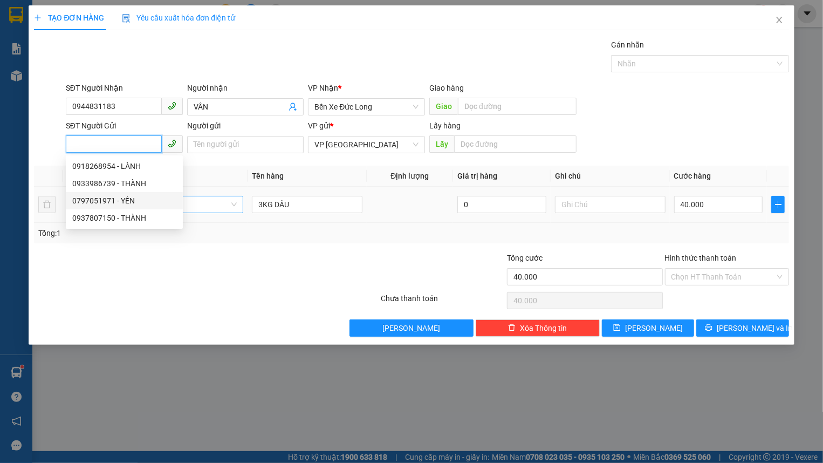
click at [205, 203] on span "Bất kỳ" at bounding box center [188, 204] width 98 height 16
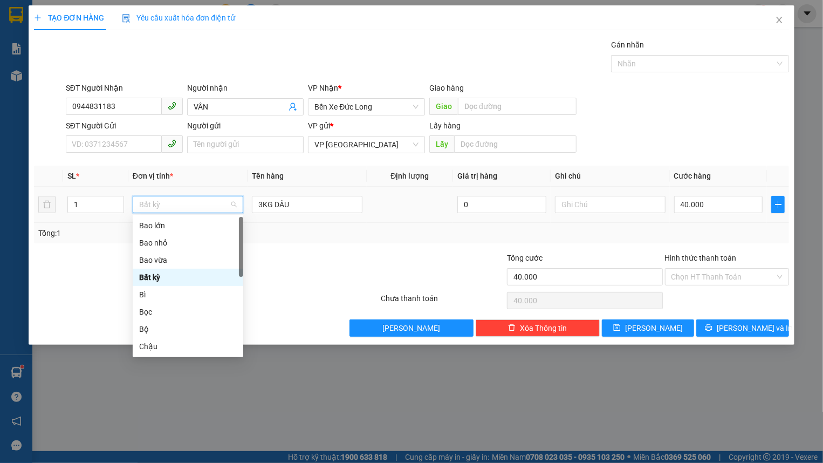
type input "k"
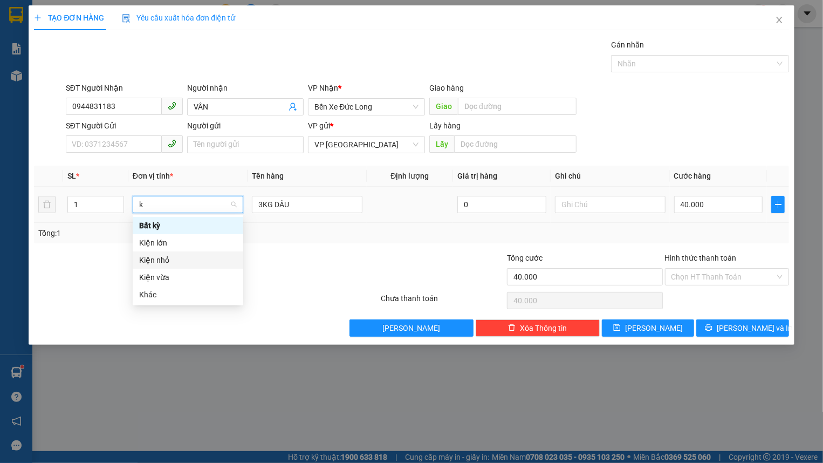
click at [183, 261] on div "Kiện nhỏ" at bounding box center [188, 260] width 98 height 12
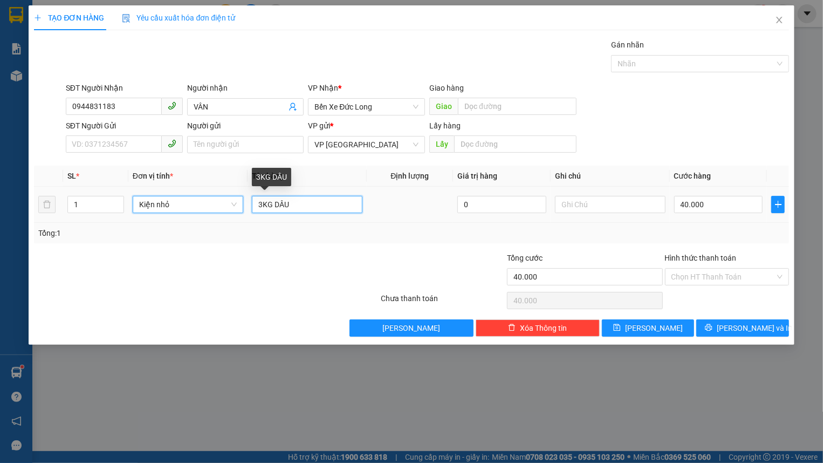
click at [308, 198] on input "3KG DÂU" at bounding box center [307, 204] width 111 height 17
type input "0"
type input "3KG DÂU(6h nhỏ)"
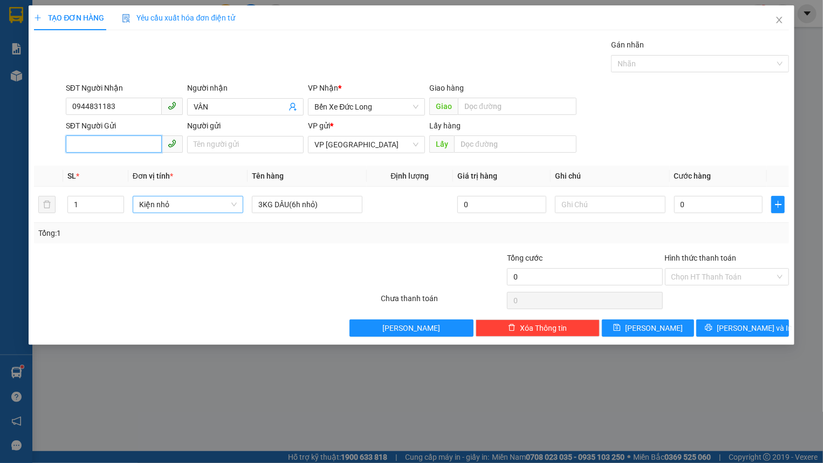
click at [114, 145] on input "SĐT Người Gửi" at bounding box center [114, 143] width 96 height 17
type input "0918268954"
click at [151, 164] on div "0918268954 - LÀNH" at bounding box center [124, 166] width 104 height 12
type input "LÀNH"
type input "40.000"
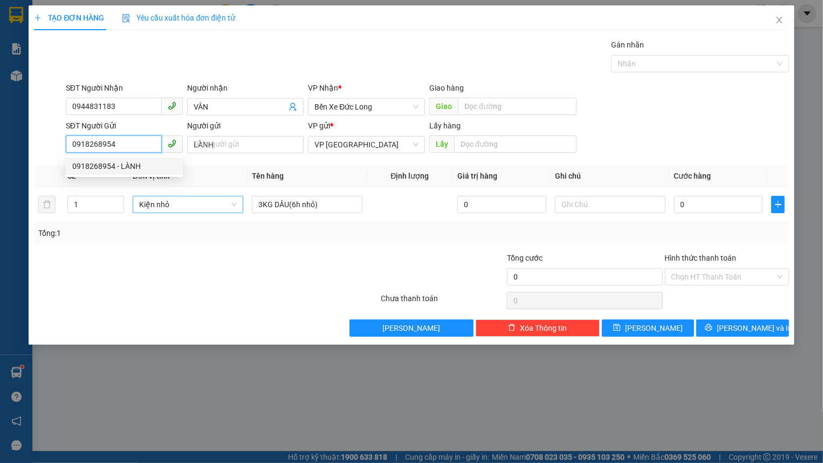
type input "40.000"
type input "3KG DÂU"
type input "40.000"
type input "0918268954"
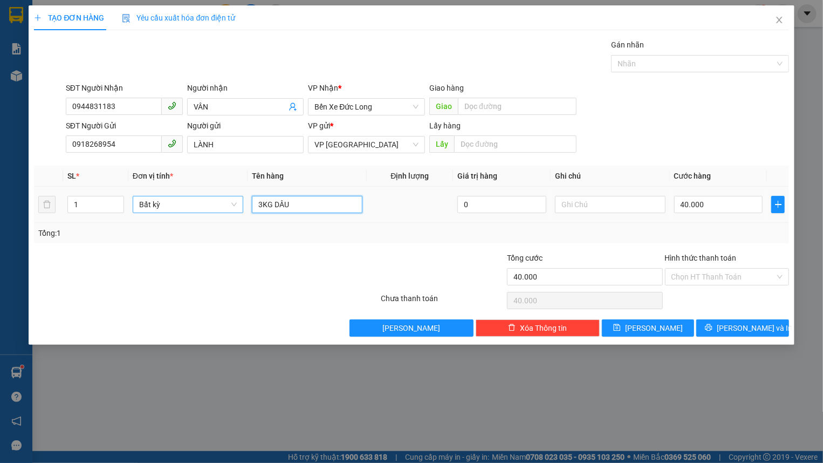
click at [292, 209] on input "3KG DÂU" at bounding box center [307, 204] width 111 height 17
click at [300, 207] on input "7KG DÂU (" at bounding box center [307, 204] width 111 height 17
click at [313, 201] on input "7KG DÂU (6h dâu)" at bounding box center [307, 204] width 111 height 17
type input "7KG DÂU (6h nhỏ)"
click at [696, 211] on input "40.000" at bounding box center [718, 204] width 89 height 17
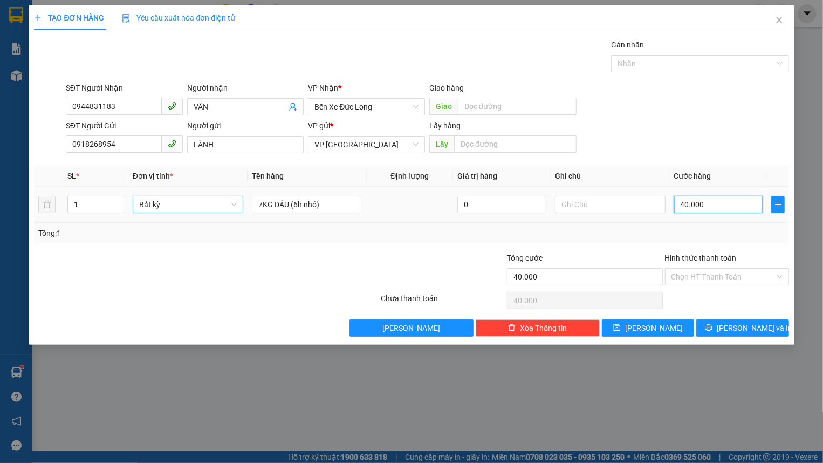
type input "5"
type input "50"
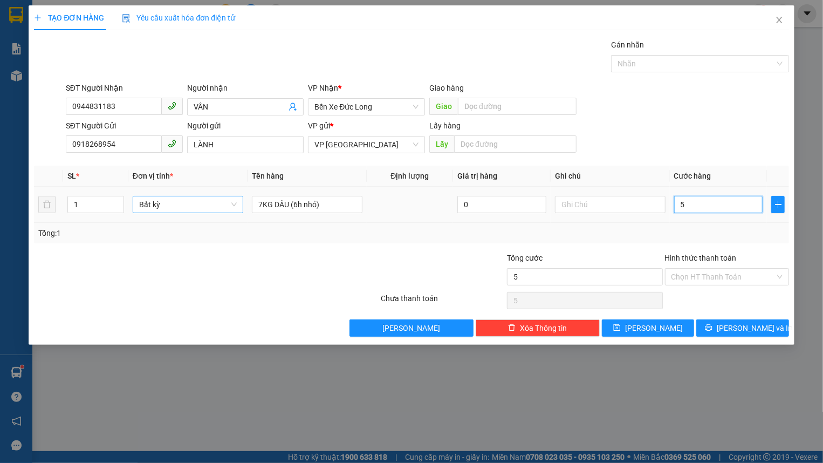
type input "50"
type input "500"
type input "5.000"
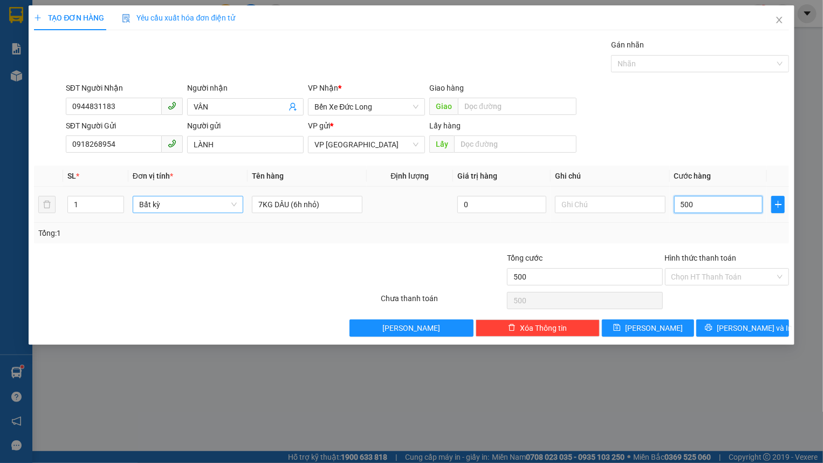
type input "5.000"
type input "50.000"
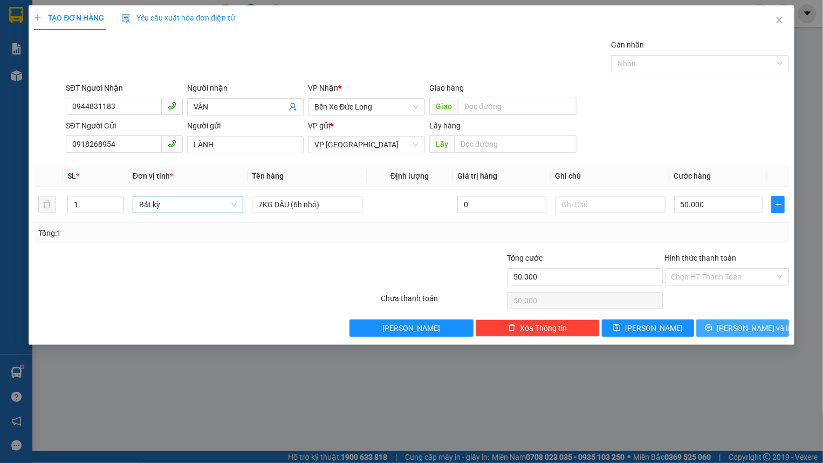
click at [709, 321] on button "[PERSON_NAME] và In" at bounding box center [742, 327] width 92 height 17
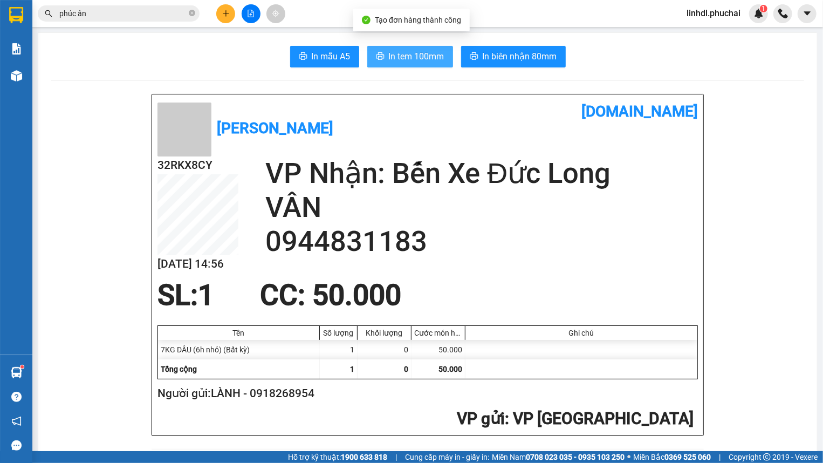
click at [415, 59] on span "In tem 100mm" at bounding box center [417, 56] width 56 height 13
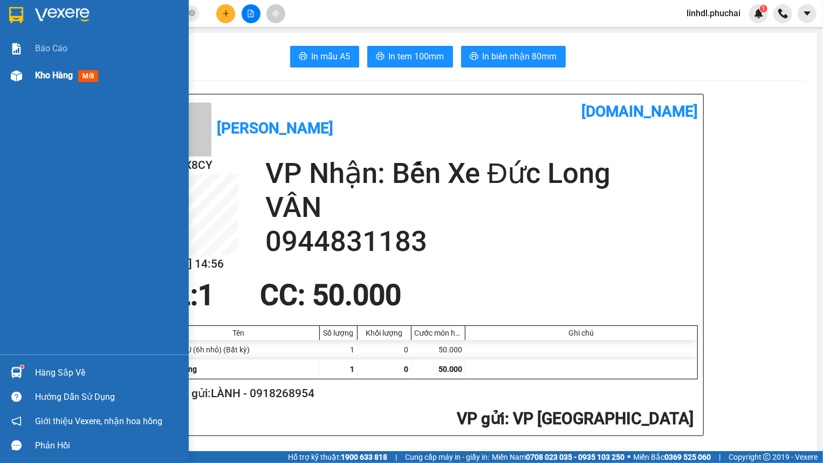
click at [62, 75] on span "Kho hàng" at bounding box center [54, 75] width 38 height 10
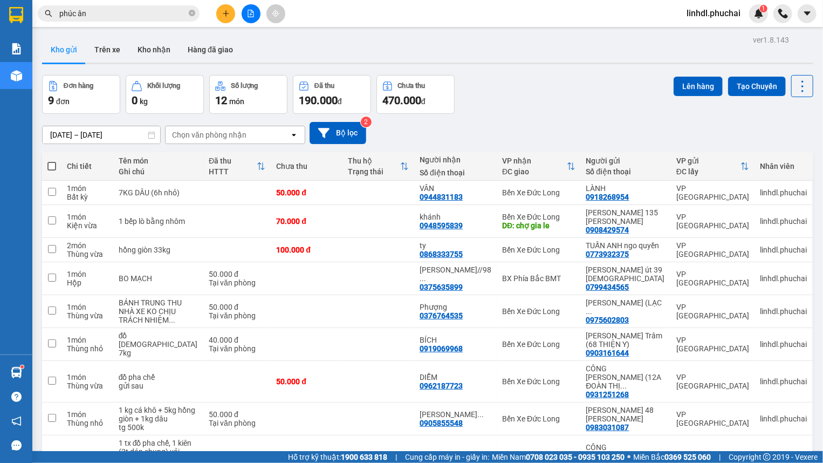
click at [227, 12] on icon "plus" at bounding box center [226, 14] width 8 height 8
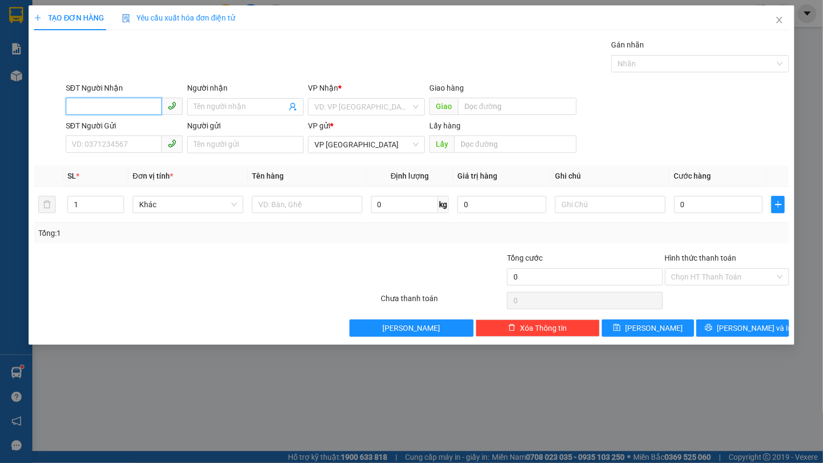
drag, startPoint x: 125, startPoint y: 107, endPoint x: 236, endPoint y: 143, distance: 116.8
click at [124, 107] on input "SĐT Người Nhận" at bounding box center [114, 106] width 96 height 17
type input "0902144184"
click at [130, 149] on input "SĐT Người Gửi" at bounding box center [114, 143] width 96 height 17
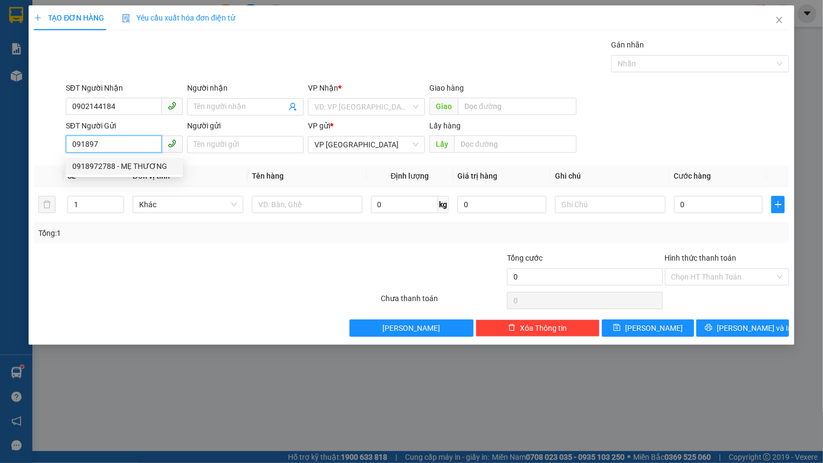
click at [138, 170] on div "0918972788 - MẸ THƯƠNG" at bounding box center [124, 166] width 104 height 12
type input "0918972788"
type input "MẸ THƯƠNG"
type input "40.000"
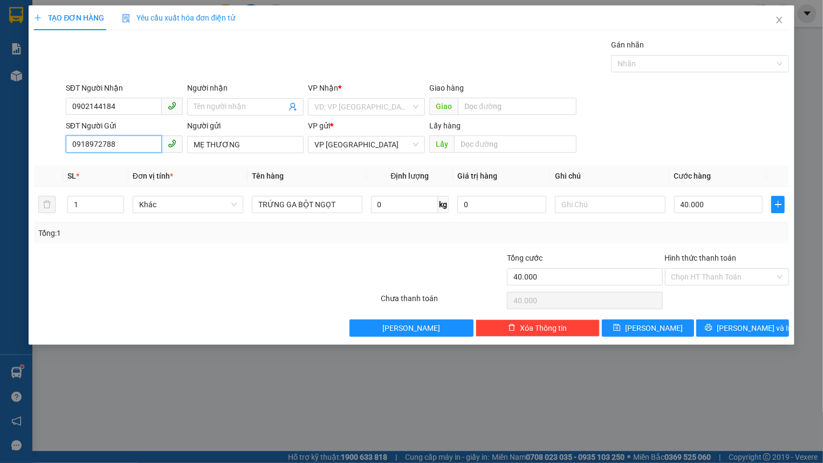
drag, startPoint x: 127, startPoint y: 142, endPoint x: 162, endPoint y: 146, distance: 35.2
click at [128, 142] on input "0918972788" at bounding box center [114, 143] width 96 height 17
type input "0918972377"
click at [256, 147] on input "MẸ THƯƠNG" at bounding box center [245, 144] width 117 height 17
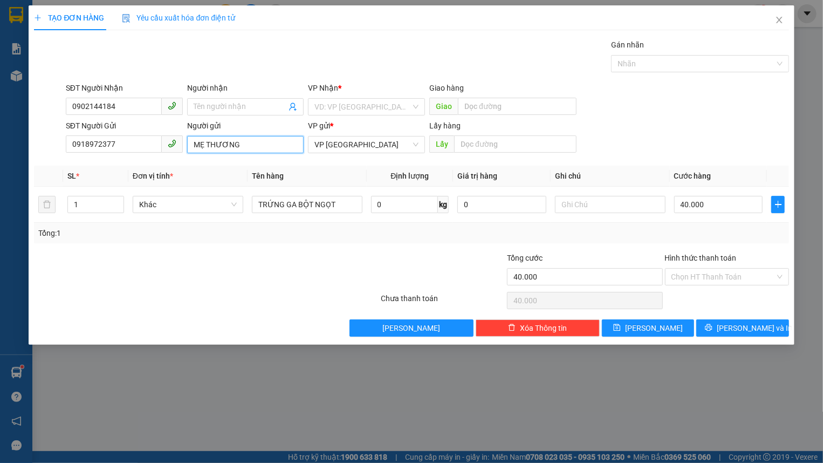
click at [256, 147] on input "MẸ THƯƠNG" at bounding box center [245, 144] width 117 height 17
type input "d"
type input "[PERSON_NAME] tân 132 tô vĩnh diện"
click at [243, 108] on input "Người nhận" at bounding box center [240, 107] width 93 height 12
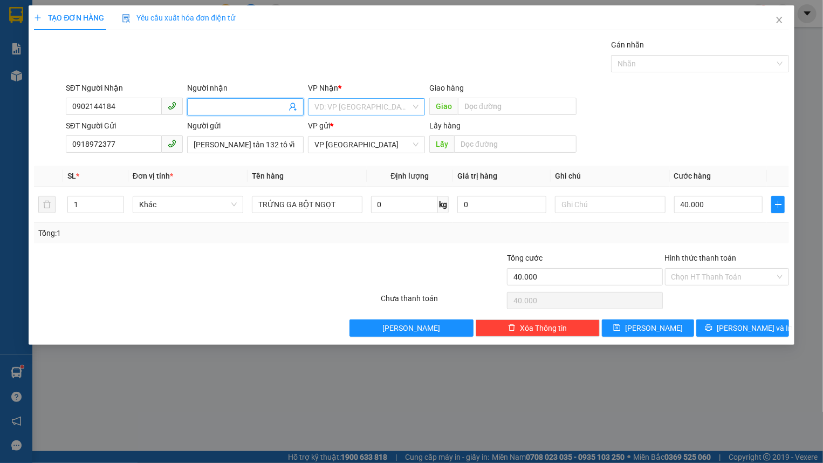
click at [332, 108] on input "search" at bounding box center [362, 107] width 96 height 16
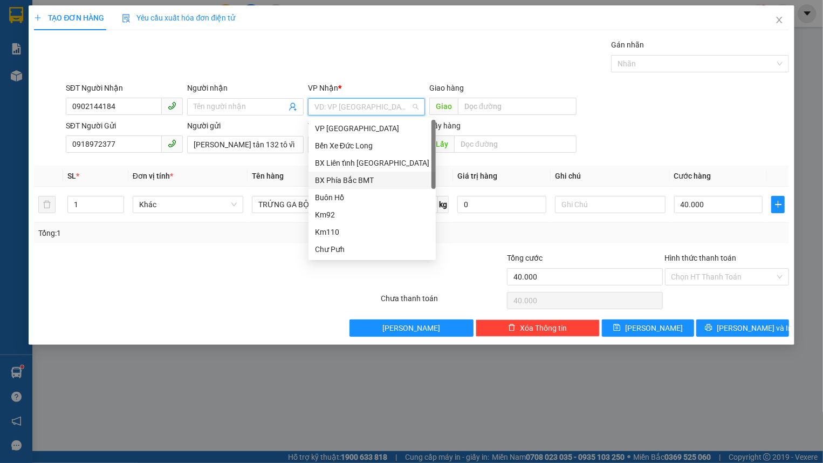
click at [375, 178] on div "BX Phía Bắc BMT" at bounding box center [372, 180] width 114 height 12
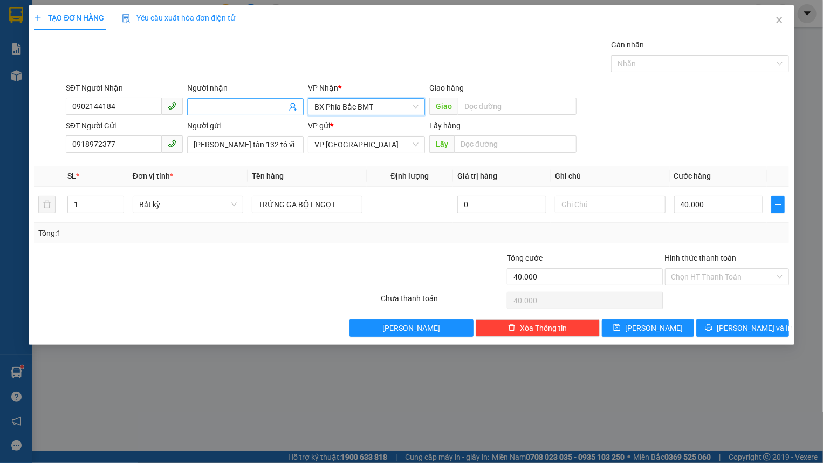
click at [241, 113] on span at bounding box center [245, 106] width 117 height 17
click at [172, 204] on span "Bất kỳ" at bounding box center [188, 204] width 98 height 16
type input "a tôn"
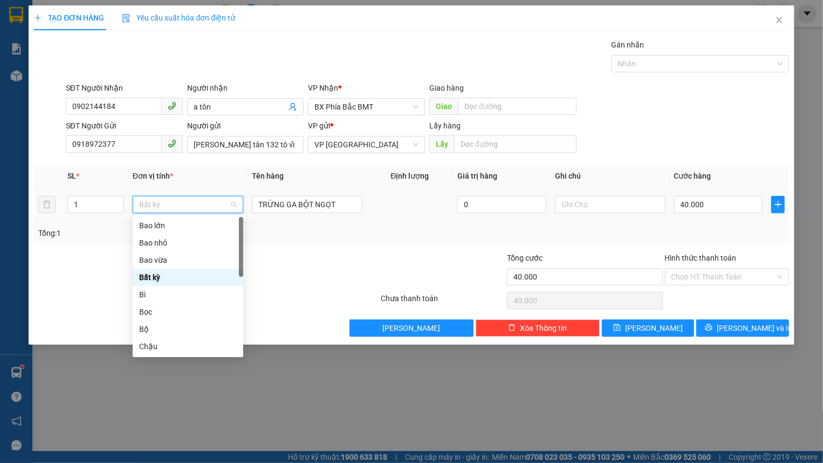
type input "k"
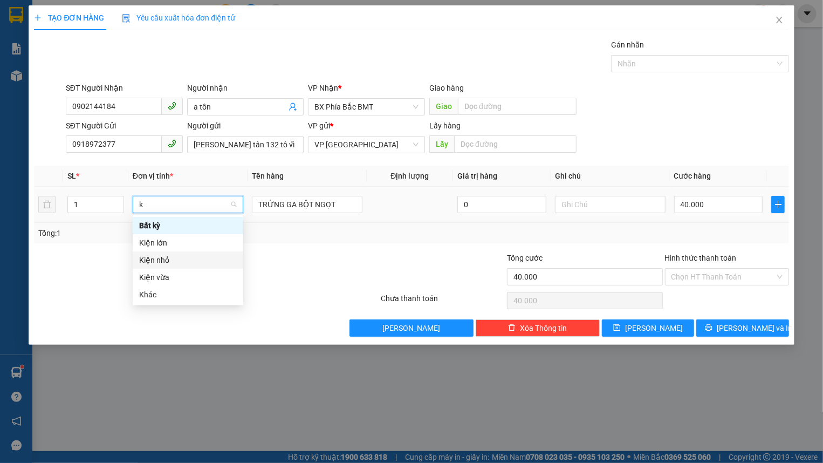
click at [192, 265] on div "Kiện nhỏ" at bounding box center [188, 260] width 98 height 12
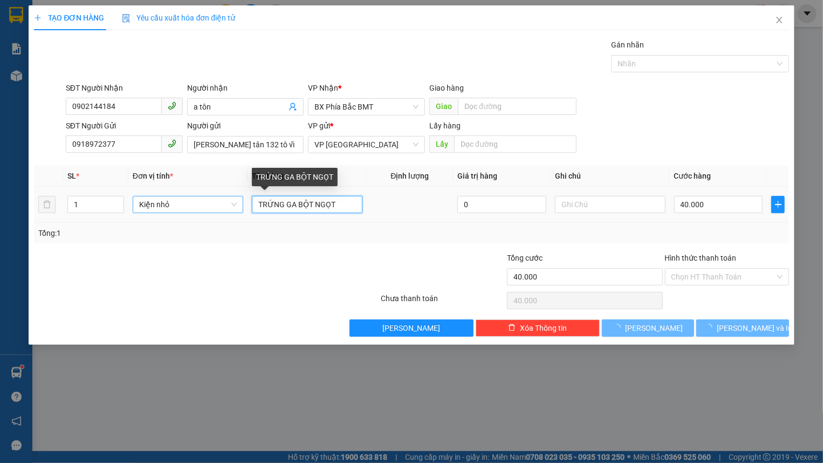
click at [316, 205] on input "TRỨNG GA BỘT NGỌT" at bounding box center [307, 204] width 111 height 17
type input "0"
click at [313, 209] on input "TRỨNG GA BỘT NGỌT" at bounding box center [307, 204] width 111 height 17
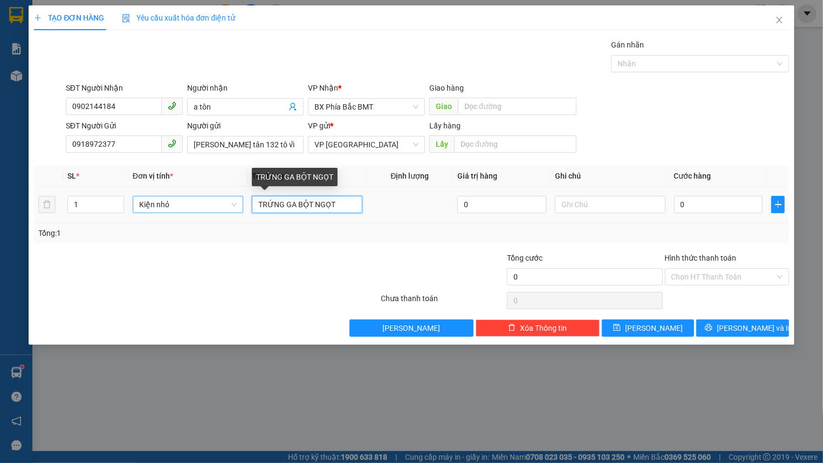
click at [313, 209] on input "TRỨNG GA BỘT NGỌT" at bounding box center [307, 204] width 111 height 17
type input "1 xác hư lap tóp"
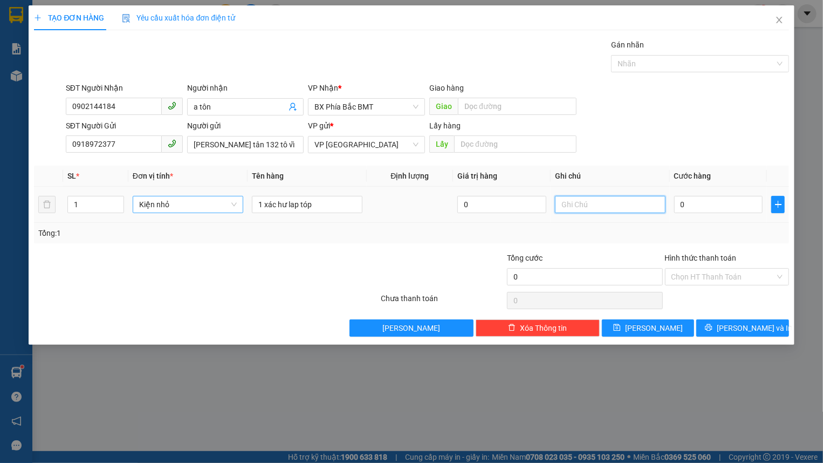
click at [570, 201] on input "text" at bounding box center [610, 204] width 111 height 17
click at [638, 206] on input "nx ko ktra hàng v" at bounding box center [610, 204] width 111 height 17
click at [688, 205] on input "0" at bounding box center [718, 204] width 89 height 17
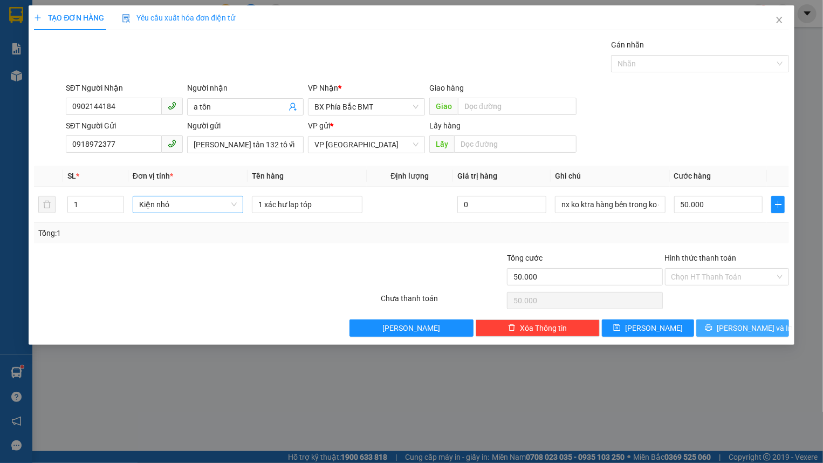
click at [733, 324] on button "[PERSON_NAME] và In" at bounding box center [742, 327] width 92 height 17
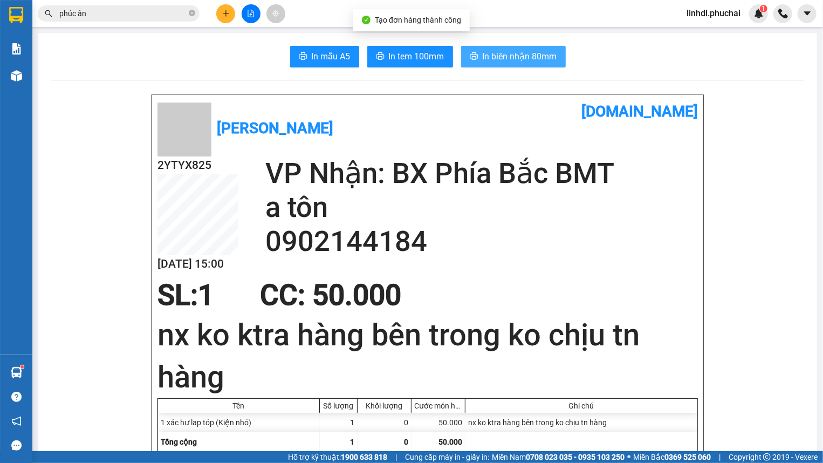
click at [523, 57] on span "In biên nhận 80mm" at bounding box center [519, 56] width 74 height 13
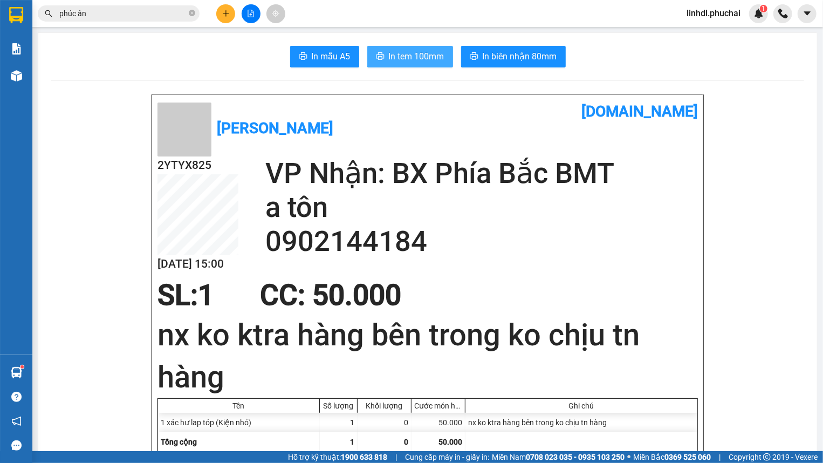
click at [405, 59] on span "In tem 100mm" at bounding box center [417, 56] width 56 height 13
click at [225, 11] on icon "plus" at bounding box center [226, 14] width 8 height 8
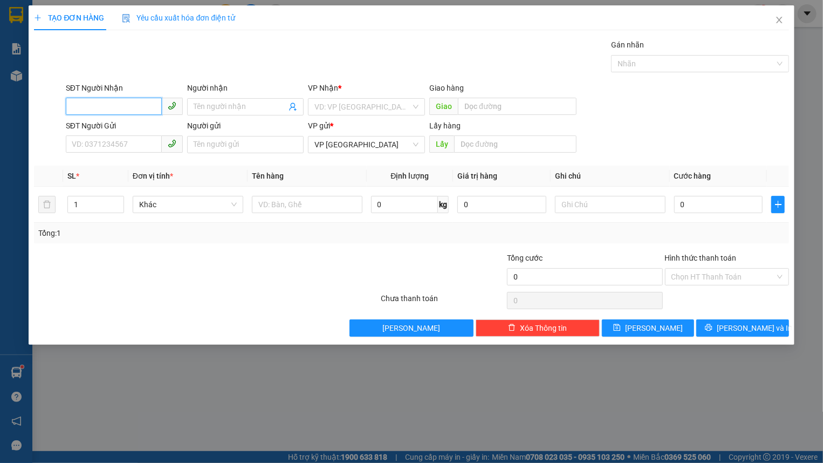
click at [113, 106] on input "SĐT Người Nhận" at bounding box center [114, 106] width 96 height 17
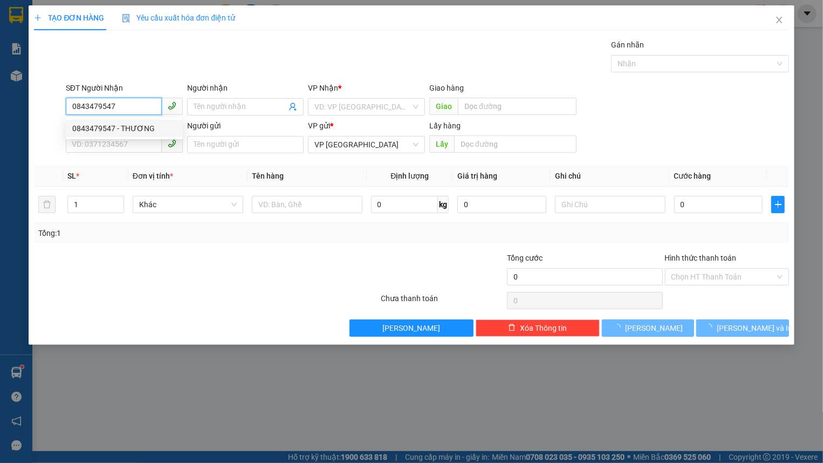
click at [122, 127] on div "0843479547 - THƯƠNG" at bounding box center [124, 128] width 104 height 12
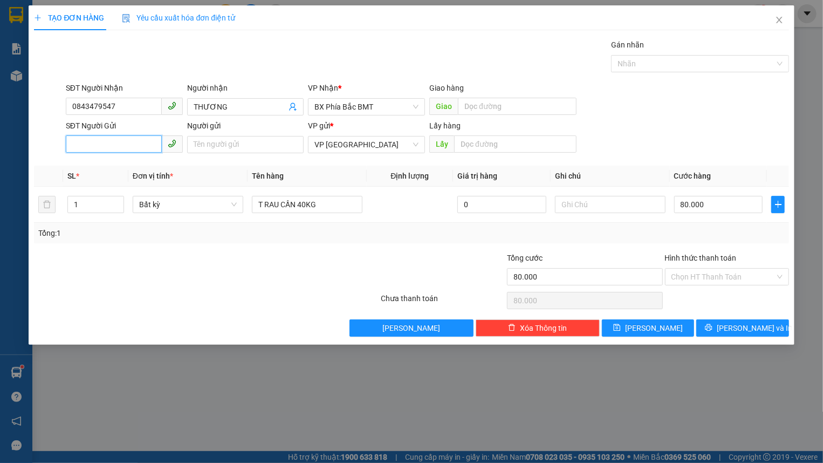
click at [112, 140] on input "SĐT Người Gửi" at bounding box center [114, 143] width 96 height 17
drag, startPoint x: 109, startPoint y: 169, endPoint x: 130, endPoint y: 166, distance: 21.2
click at [109, 169] on div "0354307714 - CHIẾN" at bounding box center [124, 166] width 104 height 12
click at [134, 144] on input "0354307714" at bounding box center [114, 143] width 96 height 17
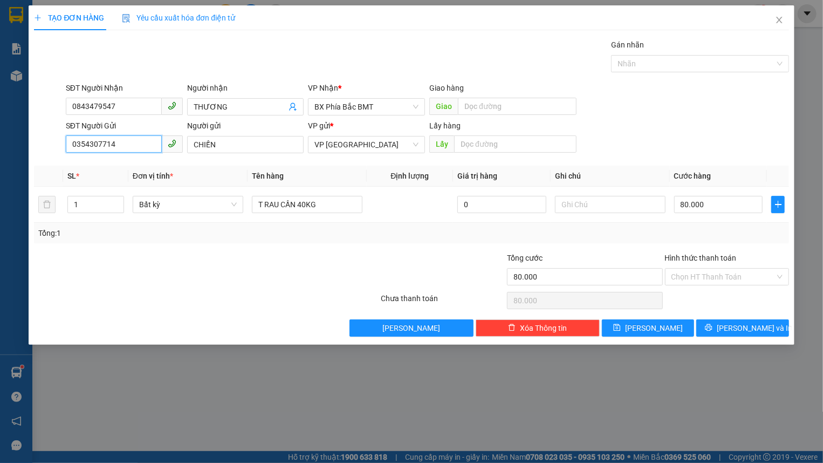
click at [134, 144] on input "0354307714" at bounding box center [114, 143] width 96 height 17
click at [180, 146] on span at bounding box center [172, 143] width 21 height 17
click at [185, 144] on div "Người gửi CHIẾN" at bounding box center [245, 139] width 121 height 38
click at [190, 144] on input "CHIẾN" at bounding box center [245, 144] width 117 height 17
click at [275, 143] on input "CHIẾN" at bounding box center [245, 144] width 117 height 17
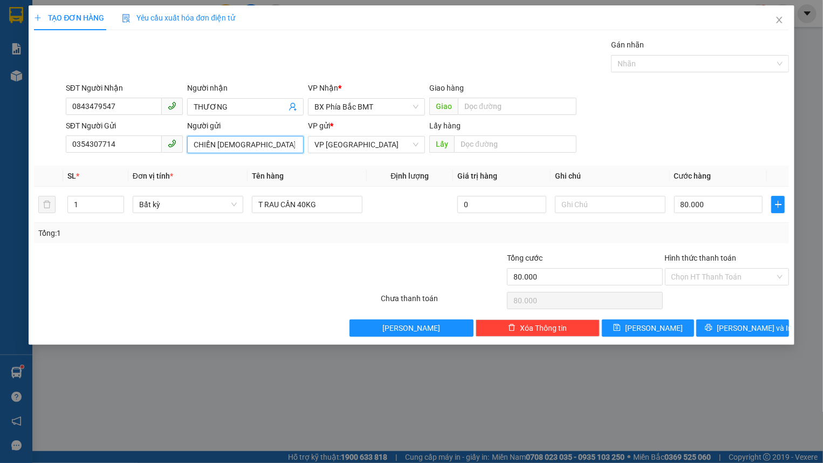
click at [216, 147] on input "CHIẾN [DEMOGRAPHIC_DATA]" at bounding box center [245, 144] width 117 height 17
click at [197, 201] on span "Bất kỳ" at bounding box center [188, 204] width 98 height 16
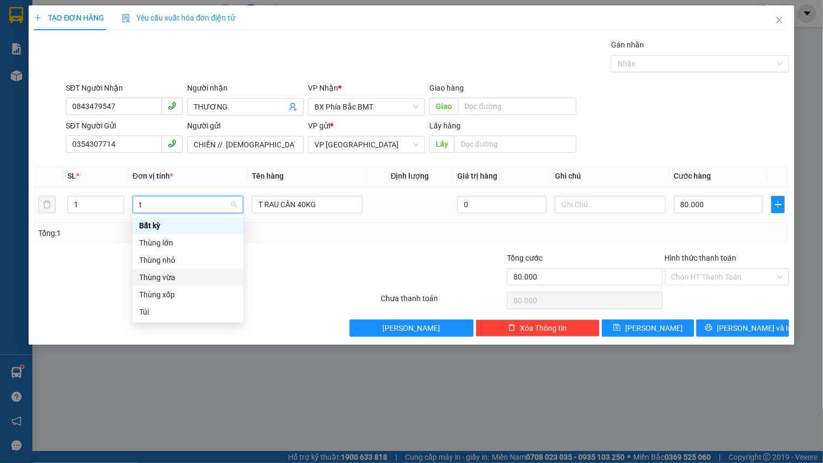
click at [210, 275] on div "Thùng vừa" at bounding box center [188, 277] width 98 height 12
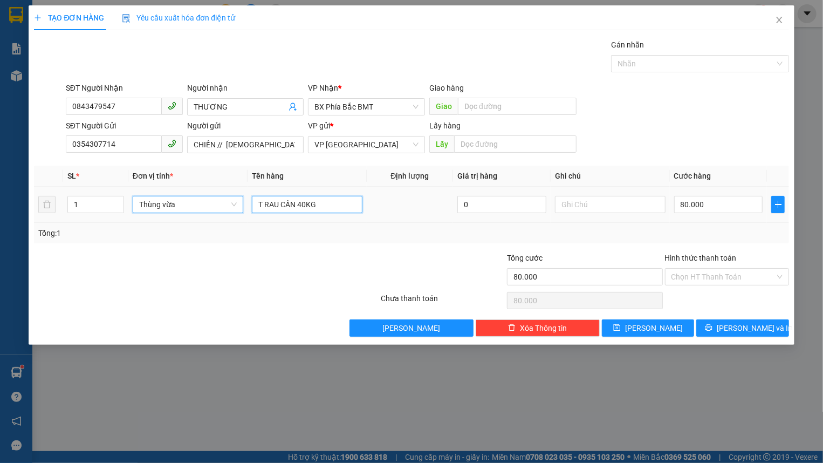
click at [322, 205] on input "T RAU CẦN 40KG" at bounding box center [307, 204] width 111 height 17
click at [707, 210] on input "0" at bounding box center [718, 204] width 89 height 17
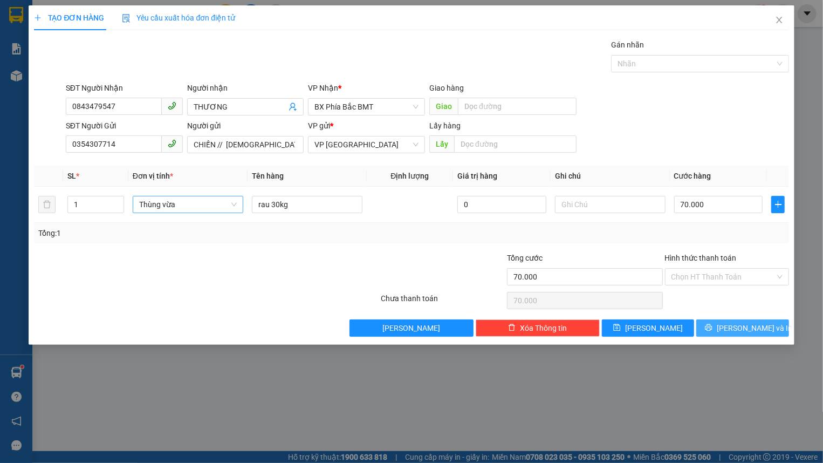
click at [730, 326] on button "[PERSON_NAME] và In" at bounding box center [742, 327] width 92 height 17
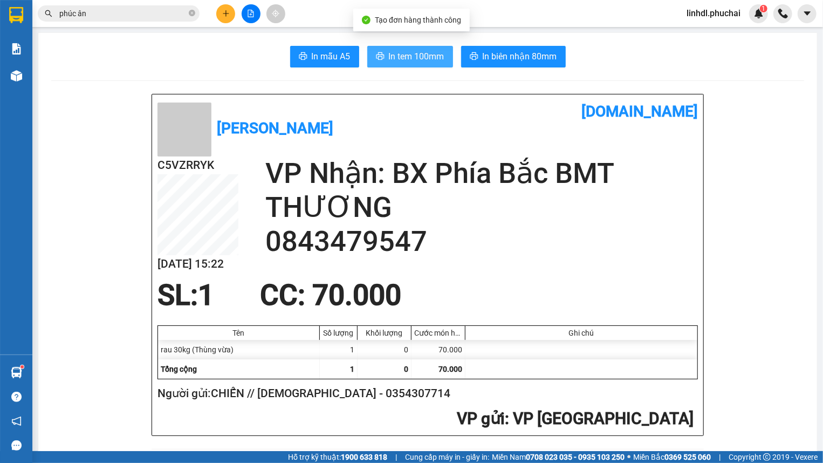
click at [431, 53] on span "In tem 100mm" at bounding box center [417, 56] width 56 height 13
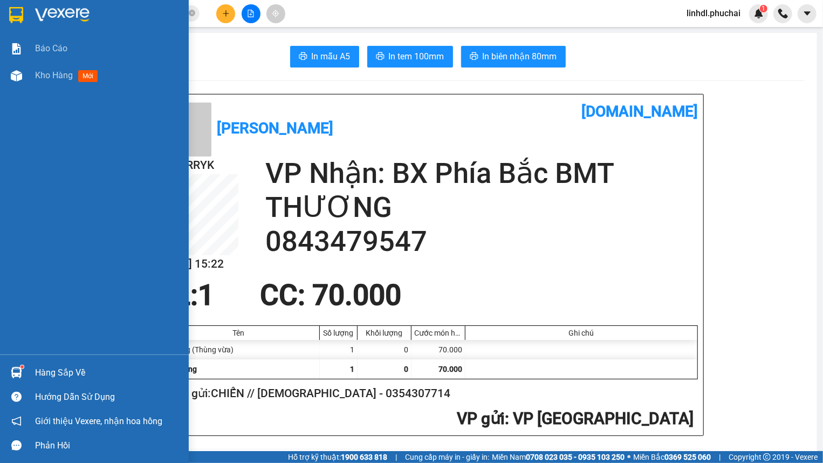
drag, startPoint x: 28, startPoint y: 76, endPoint x: 78, endPoint y: 98, distance: 54.3
click at [28, 76] on div "Kho hàng mới" at bounding box center [94, 75] width 189 height 27
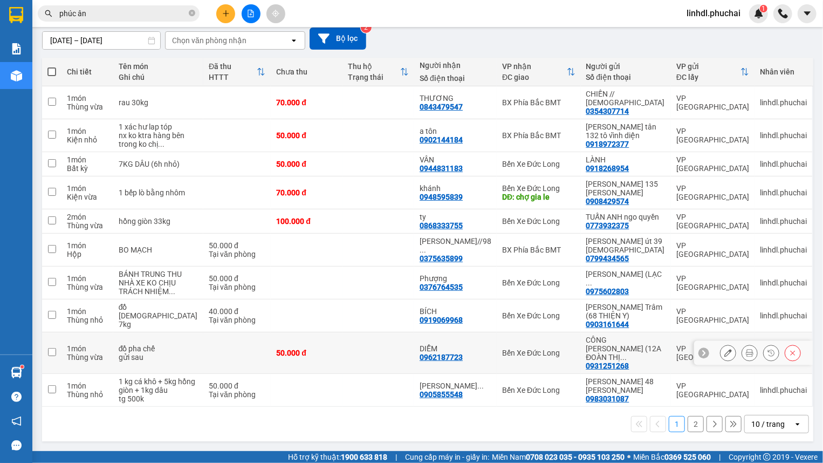
scroll to position [111, 0]
click at [692, 418] on button "2" at bounding box center [695, 424] width 16 height 16
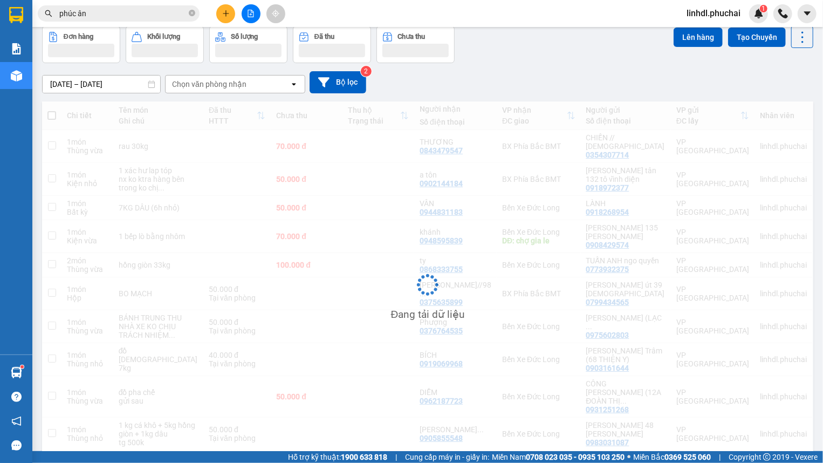
scroll to position [49, 0]
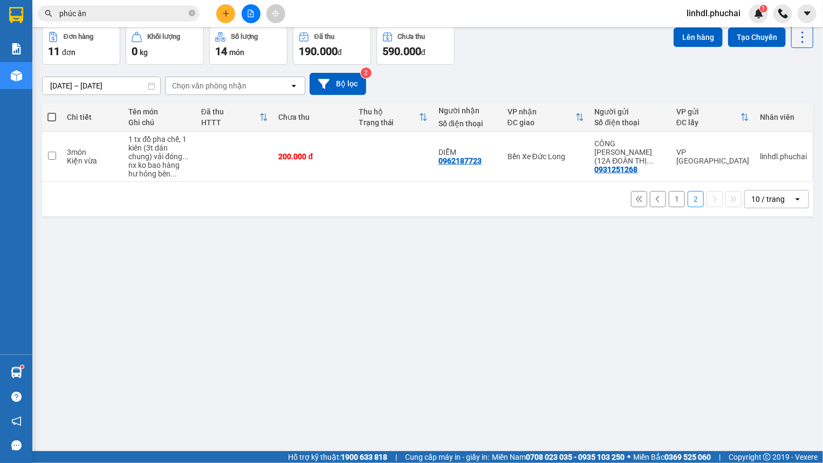
click at [672, 202] on button "1" at bounding box center [676, 199] width 16 height 16
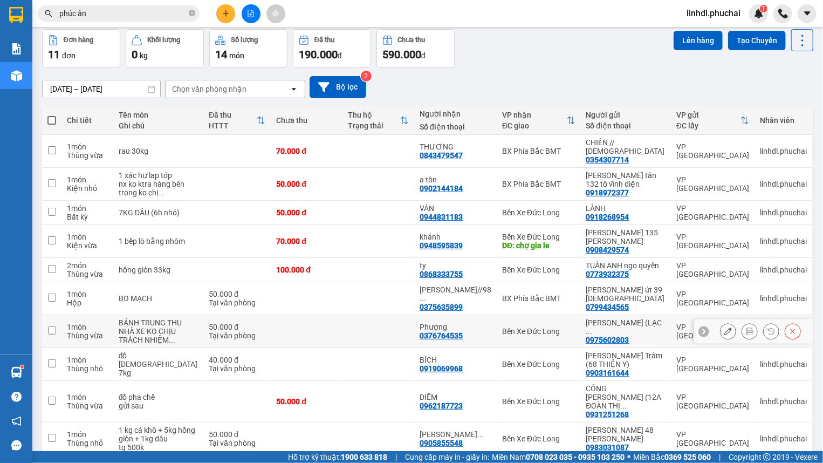
scroll to position [0, 0]
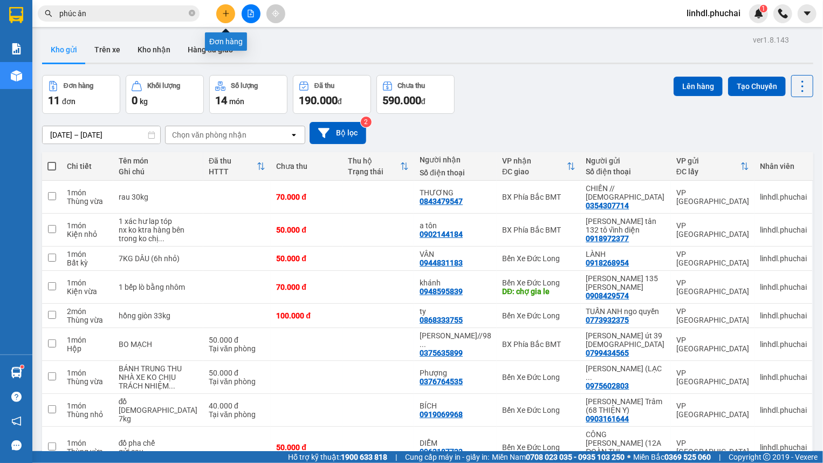
click at [218, 14] on button at bounding box center [225, 13] width 19 height 19
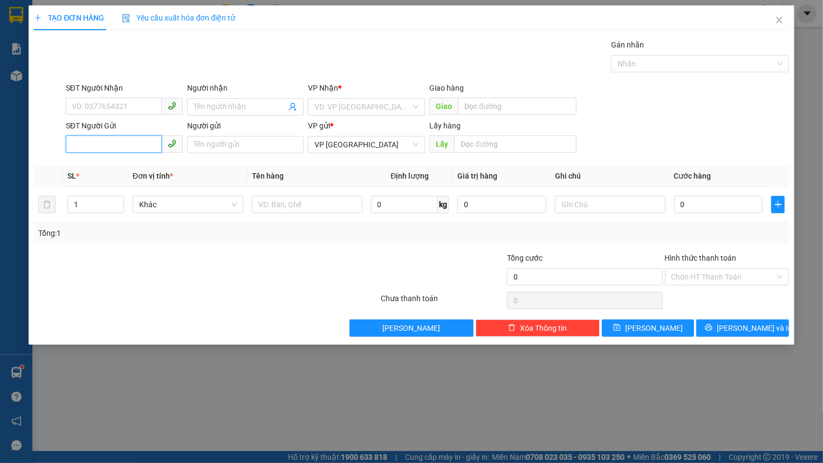
click at [109, 151] on input "SĐT Người Gửi" at bounding box center [114, 143] width 96 height 17
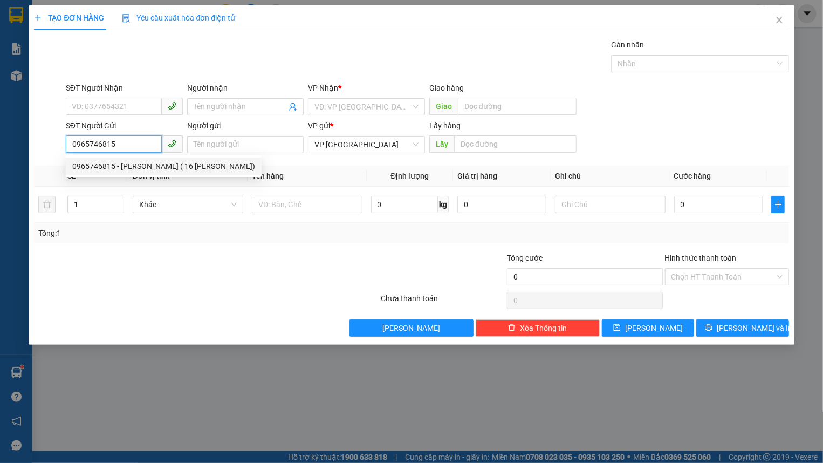
click at [131, 160] on div "0965746815 - [PERSON_NAME] ( 16 [PERSON_NAME])" at bounding box center [163, 166] width 183 height 12
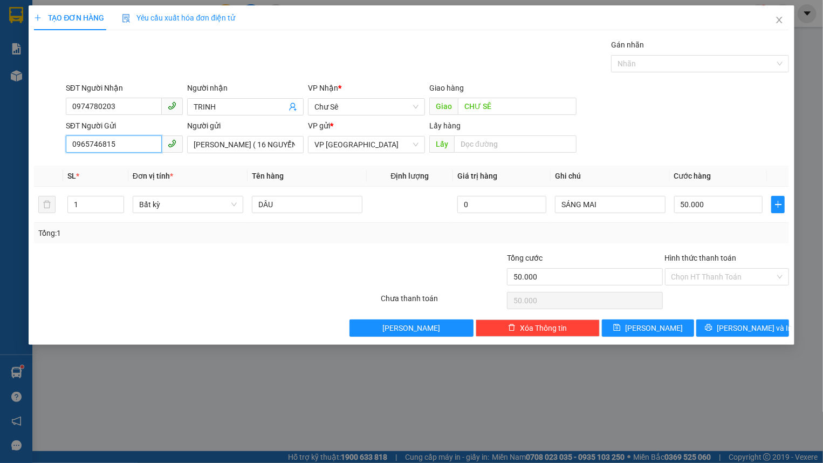
click at [152, 142] on input "0965746815" at bounding box center [114, 143] width 96 height 17
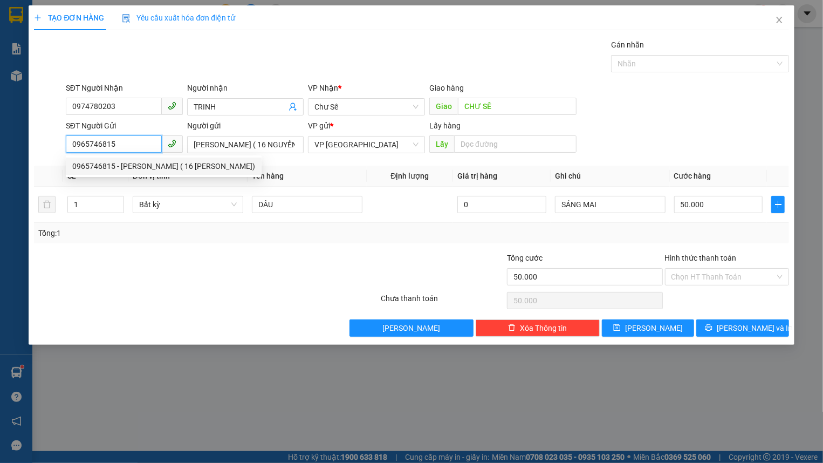
click at [122, 166] on div "0965746815 - [PERSON_NAME] ( 16 [PERSON_NAME])" at bounding box center [163, 166] width 183 height 12
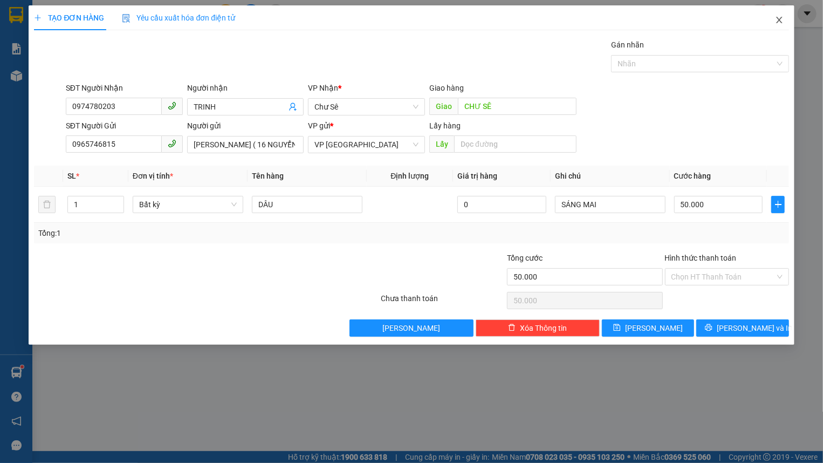
click at [778, 20] on icon "close" at bounding box center [779, 20] width 6 height 6
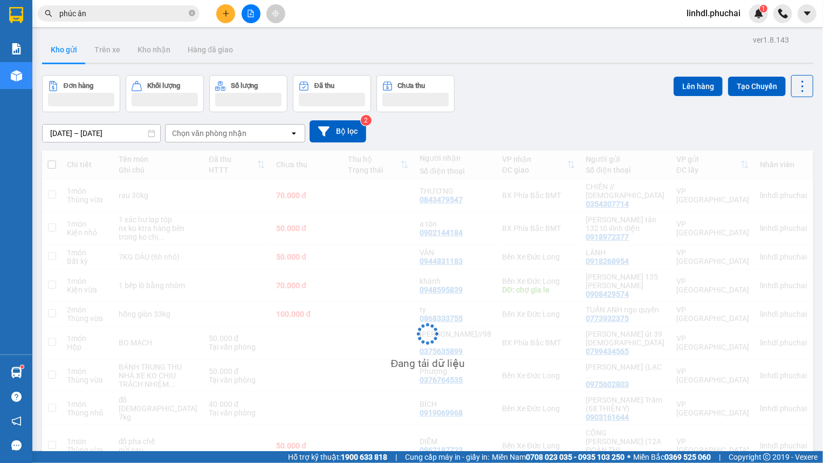
click at [117, 16] on input "phúc ân" at bounding box center [122, 14] width 127 height 12
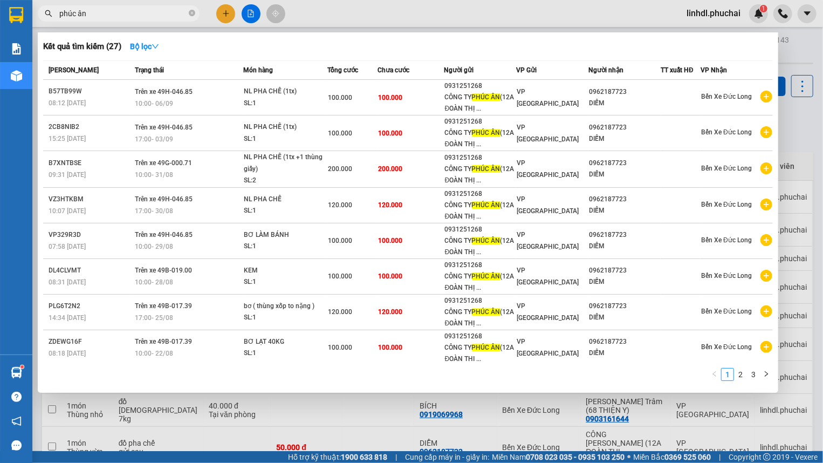
click at [118, 15] on input "phúc ân" at bounding box center [122, 14] width 127 height 12
click at [118, 6] on span "phúc ân" at bounding box center [119, 13] width 162 height 16
click at [118, 11] on input "phúc ân" at bounding box center [122, 14] width 127 height 12
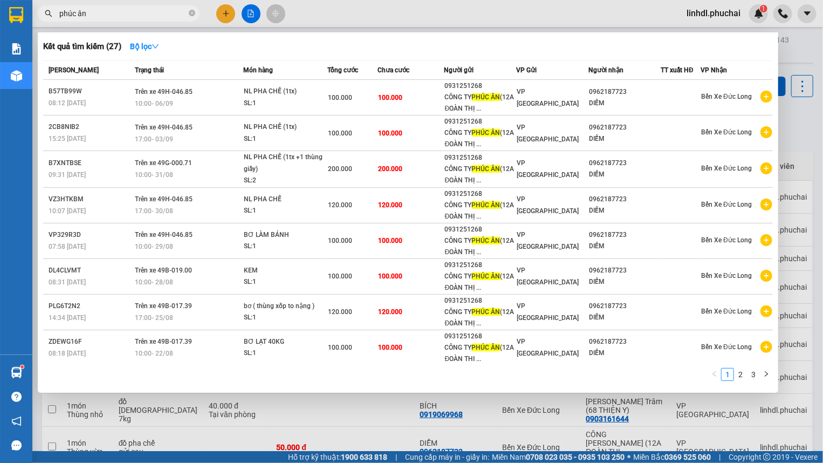
click at [118, 11] on input "phúc ân" at bounding box center [122, 14] width 127 height 12
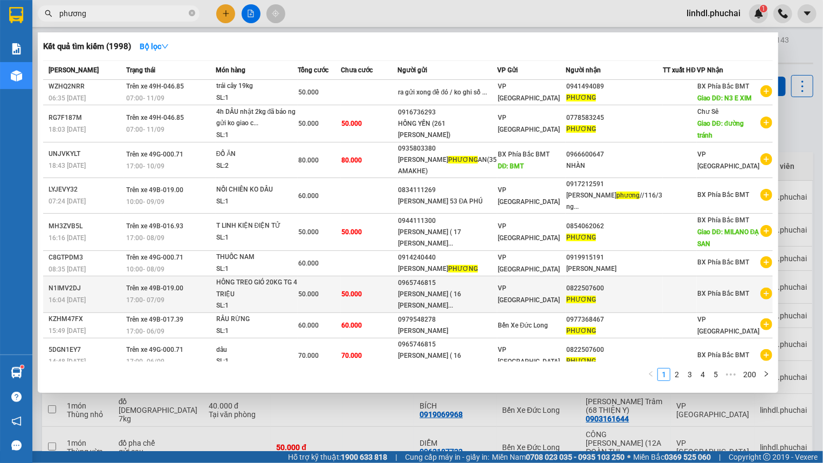
click at [565, 288] on div "VP [GEOGRAPHIC_DATA]" at bounding box center [532, 294] width 68 height 24
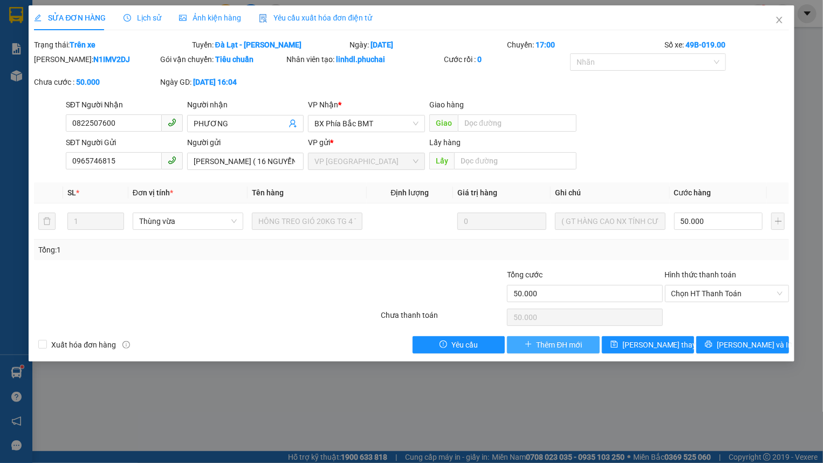
click at [571, 345] on span "Thêm ĐH mới" at bounding box center [559, 345] width 46 height 12
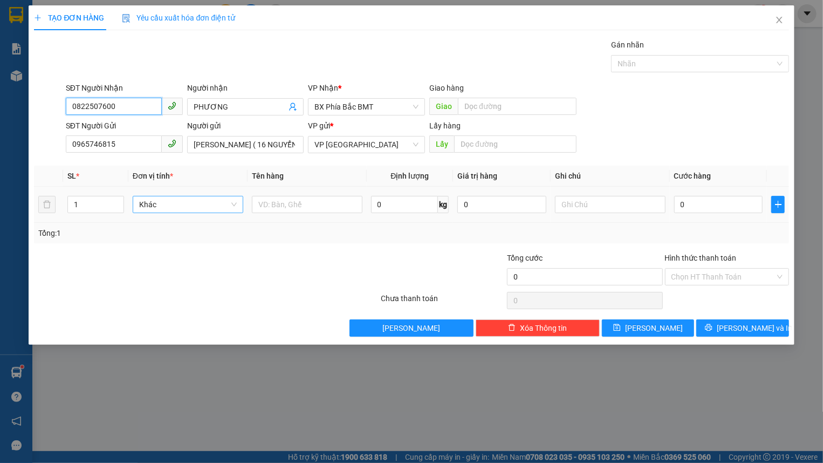
click at [181, 205] on span "Khác" at bounding box center [188, 204] width 98 height 16
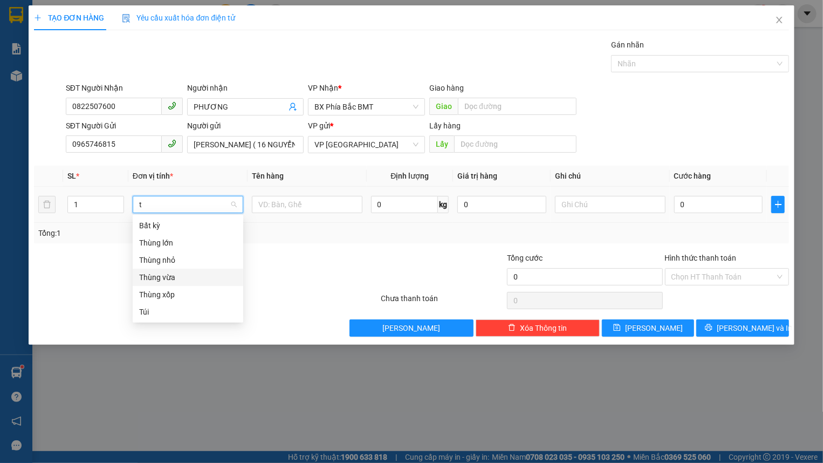
click at [206, 281] on div "Thùng vừa" at bounding box center [188, 277] width 98 height 12
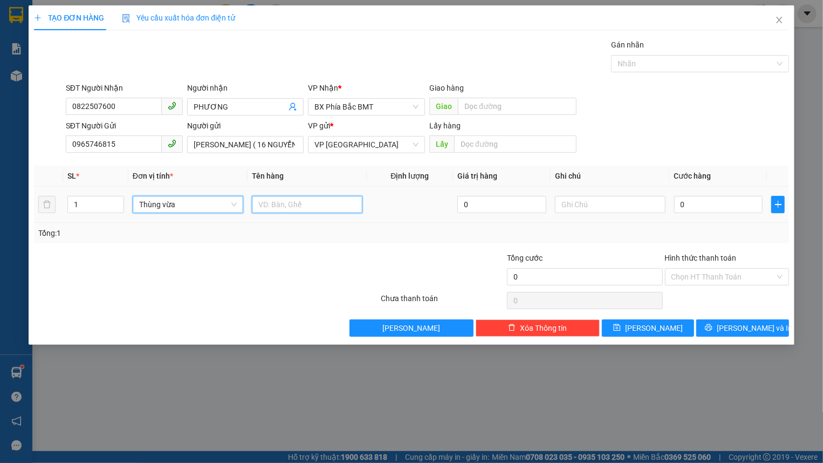
click at [286, 210] on input "text" at bounding box center [307, 204] width 111 height 17
click at [727, 208] on input "0" at bounding box center [718, 204] width 89 height 17
click at [281, 206] on input "dâu 20 kg" at bounding box center [307, 204] width 111 height 17
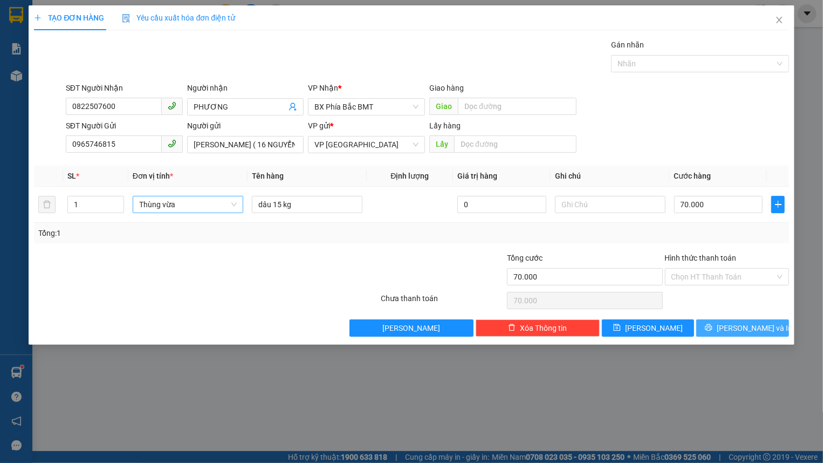
click at [738, 326] on span "[PERSON_NAME] và In" at bounding box center [753, 328] width 75 height 12
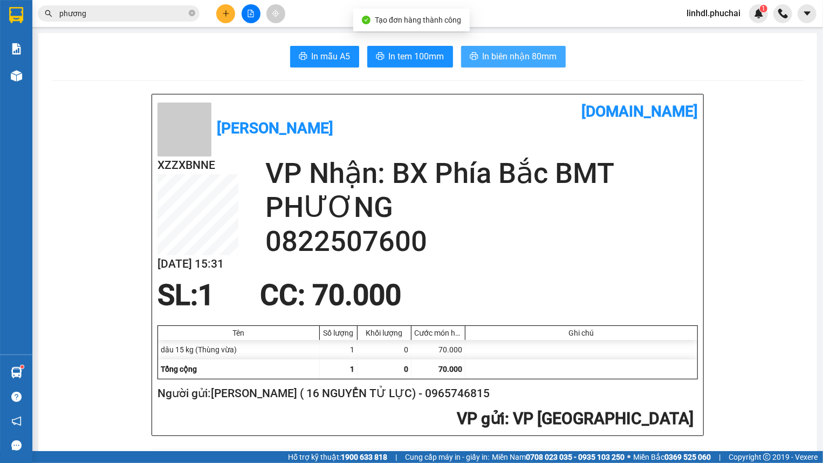
click at [517, 59] on span "In biên nhận 80mm" at bounding box center [519, 56] width 74 height 13
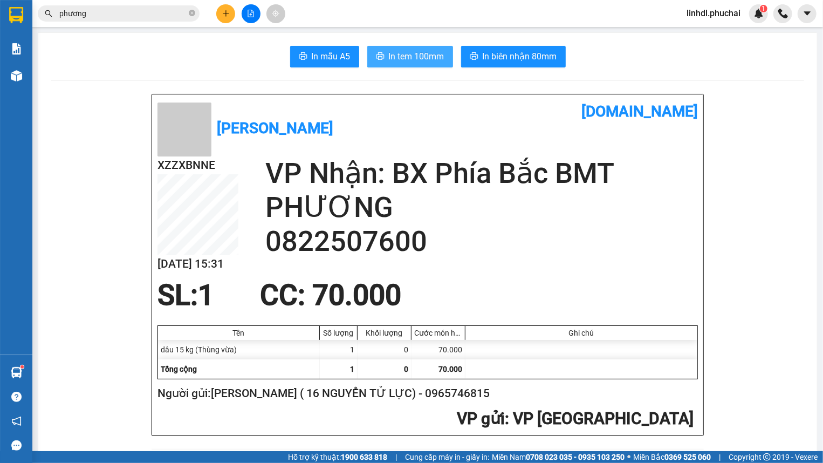
click at [420, 53] on span "In tem 100mm" at bounding box center [417, 56] width 56 height 13
